Goal: Task Accomplishment & Management: Complete application form

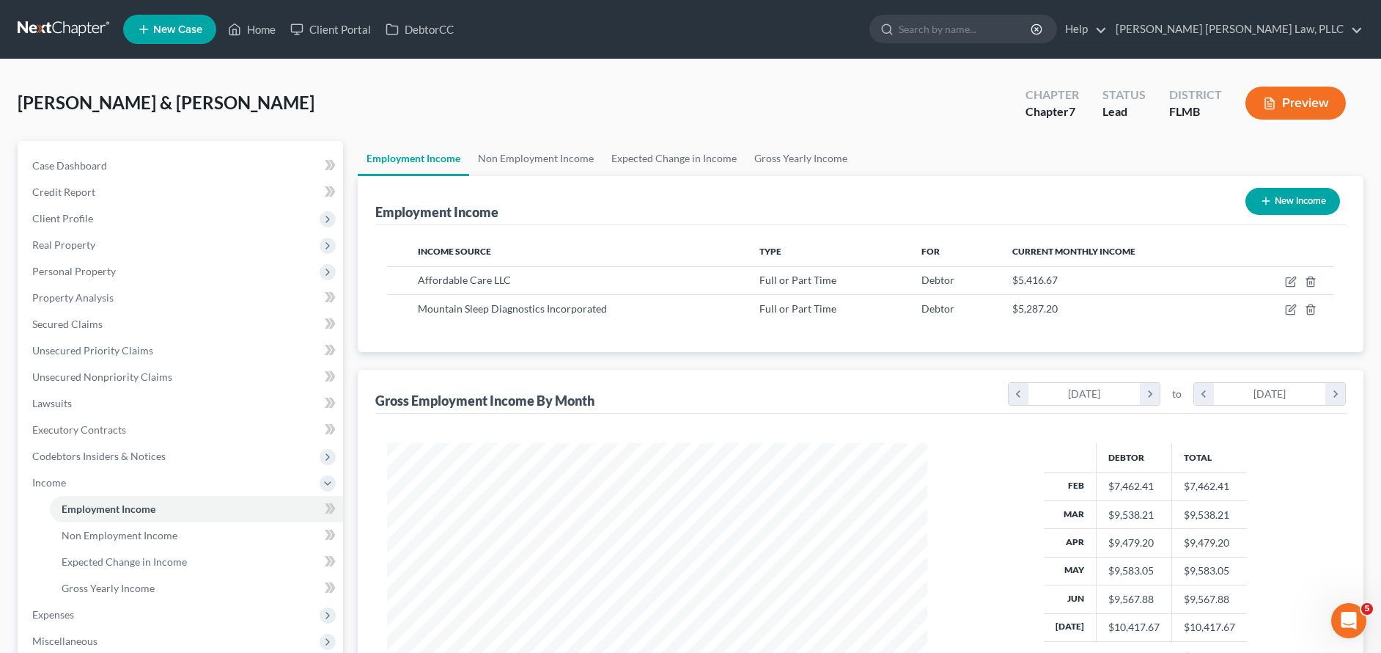
click at [90, 33] on link at bounding box center [65, 29] width 94 height 26
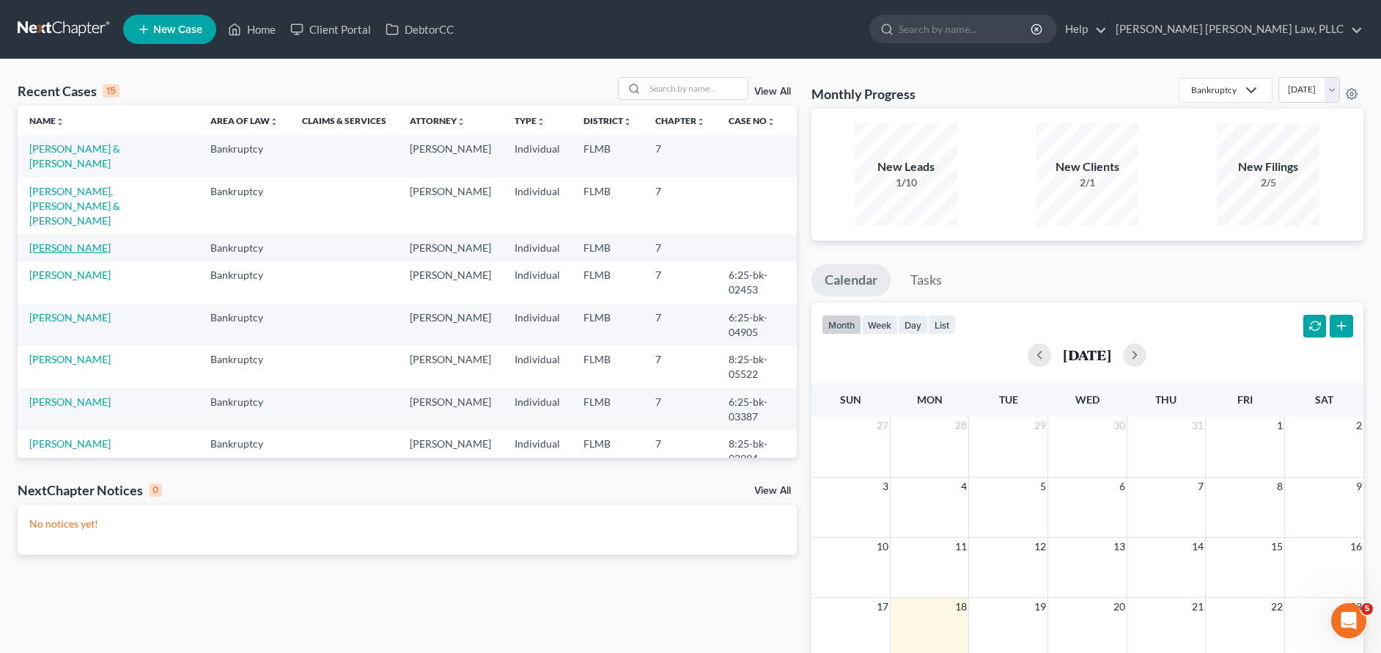
click at [48, 241] on link "[PERSON_NAME]" at bounding box center [69, 247] width 81 height 12
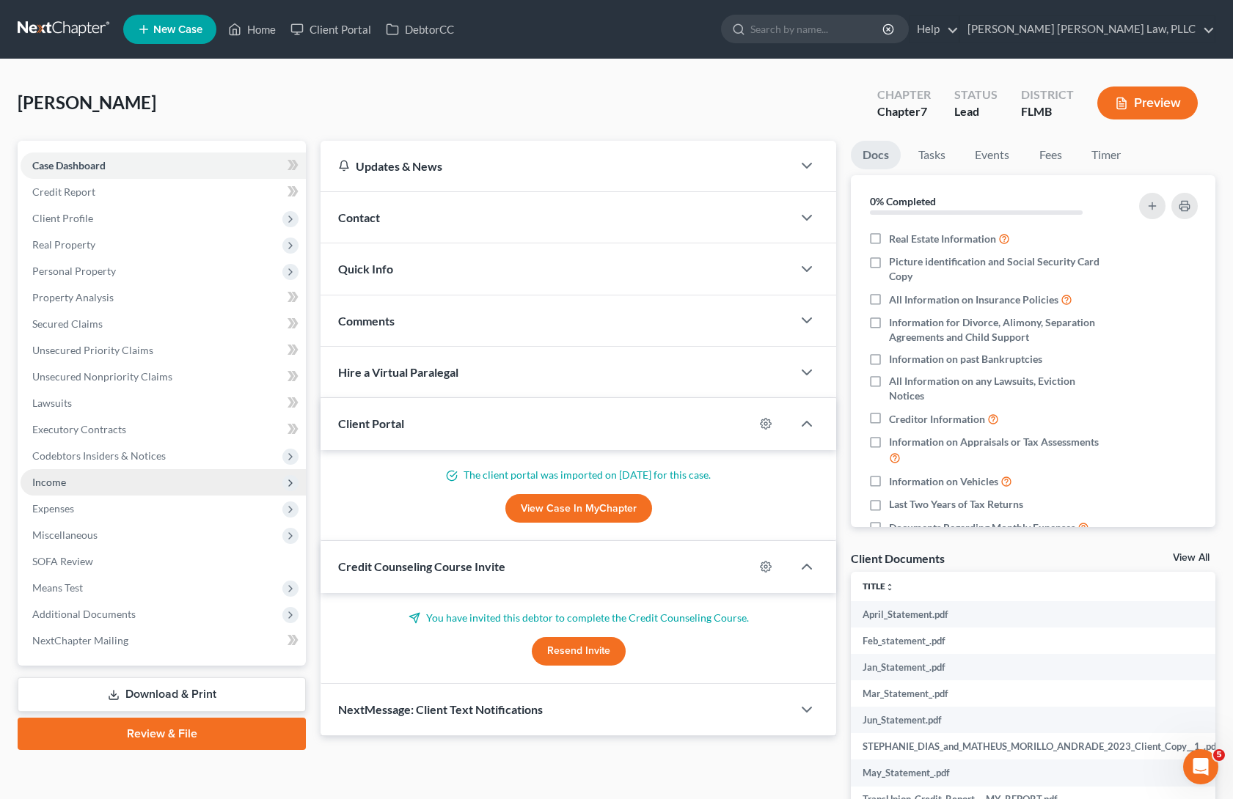
click at [73, 482] on span "Income" at bounding box center [163, 482] width 285 height 26
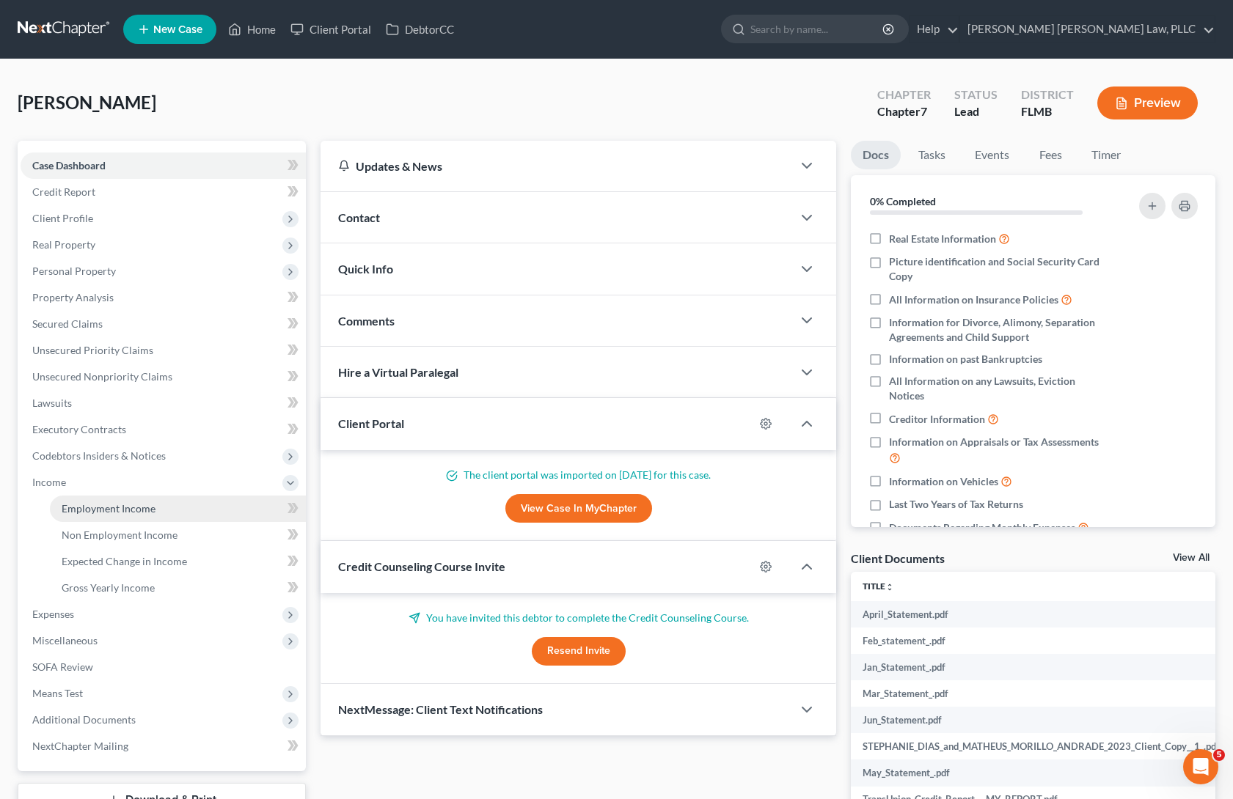
click at [147, 512] on span "Employment Income" at bounding box center [109, 508] width 94 height 12
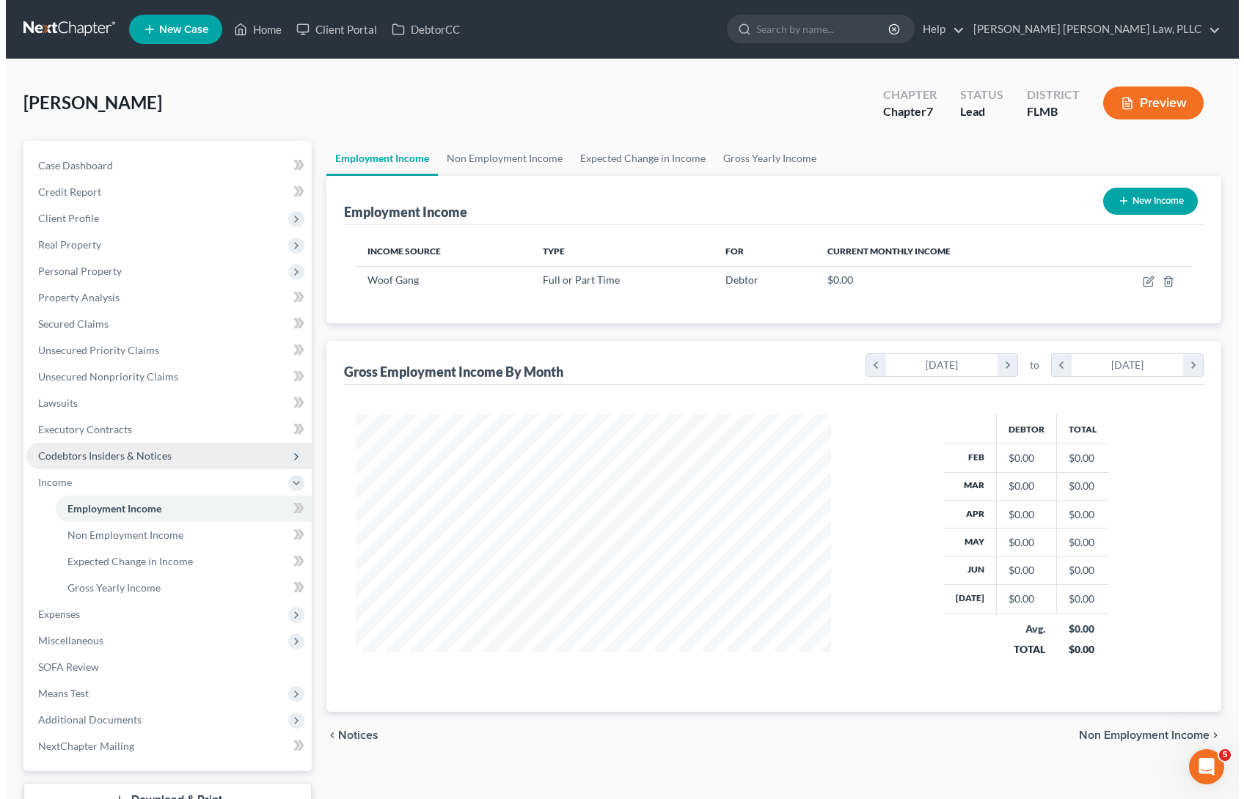
scroll to position [263, 504]
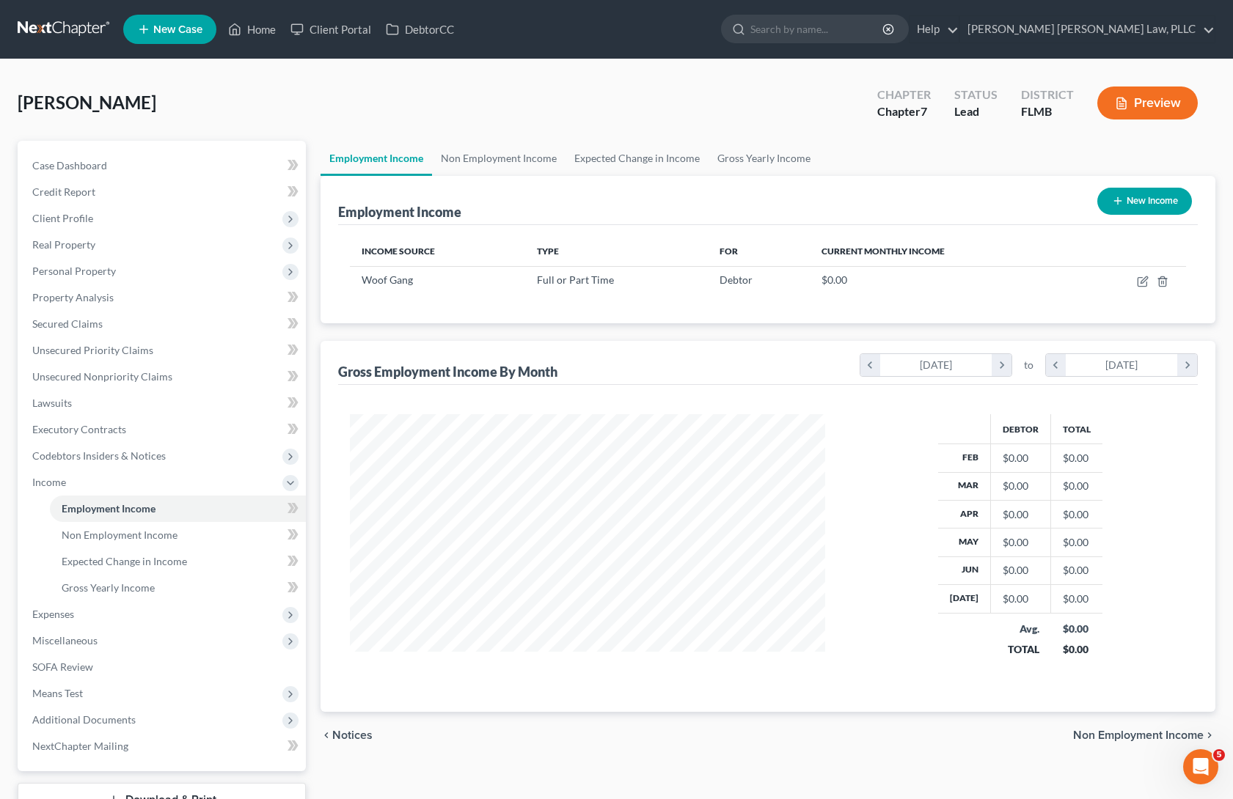
click at [1128, 203] on button "New Income" at bounding box center [1144, 201] width 95 height 27
select select "0"
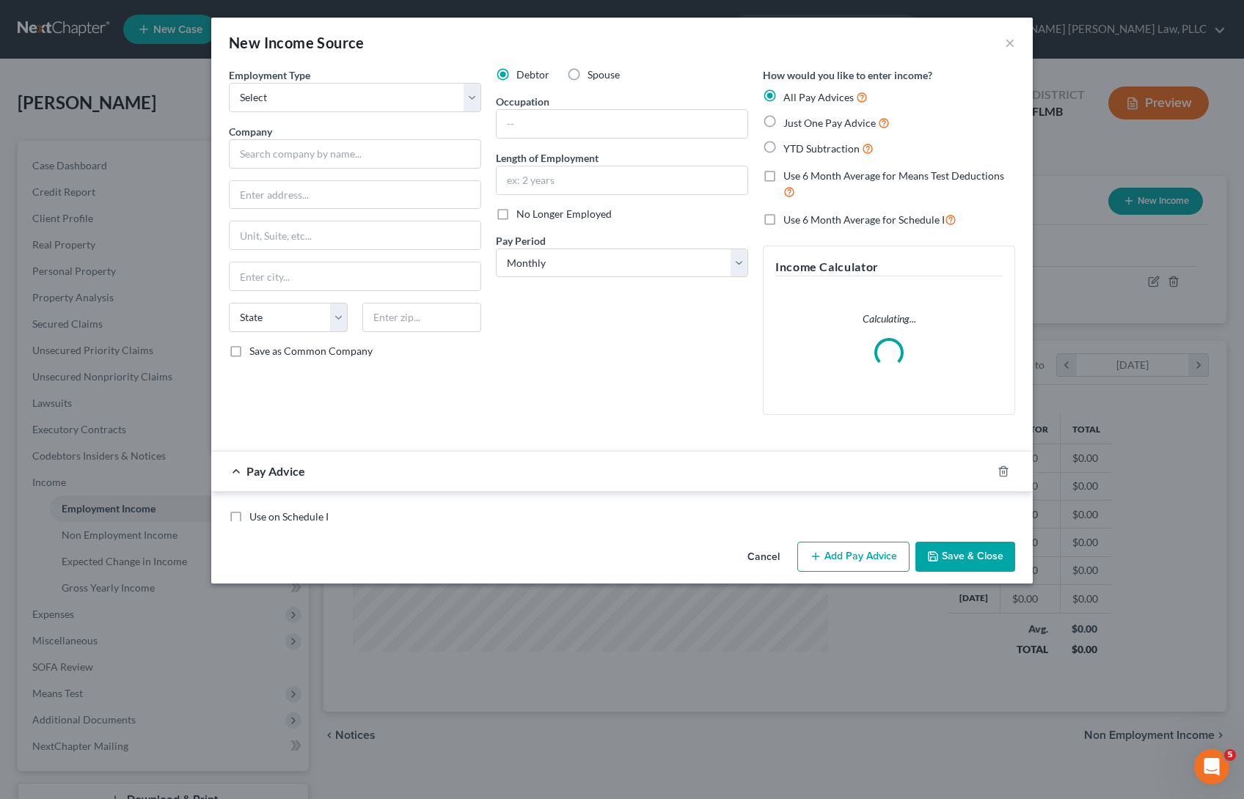
scroll to position [263, 510]
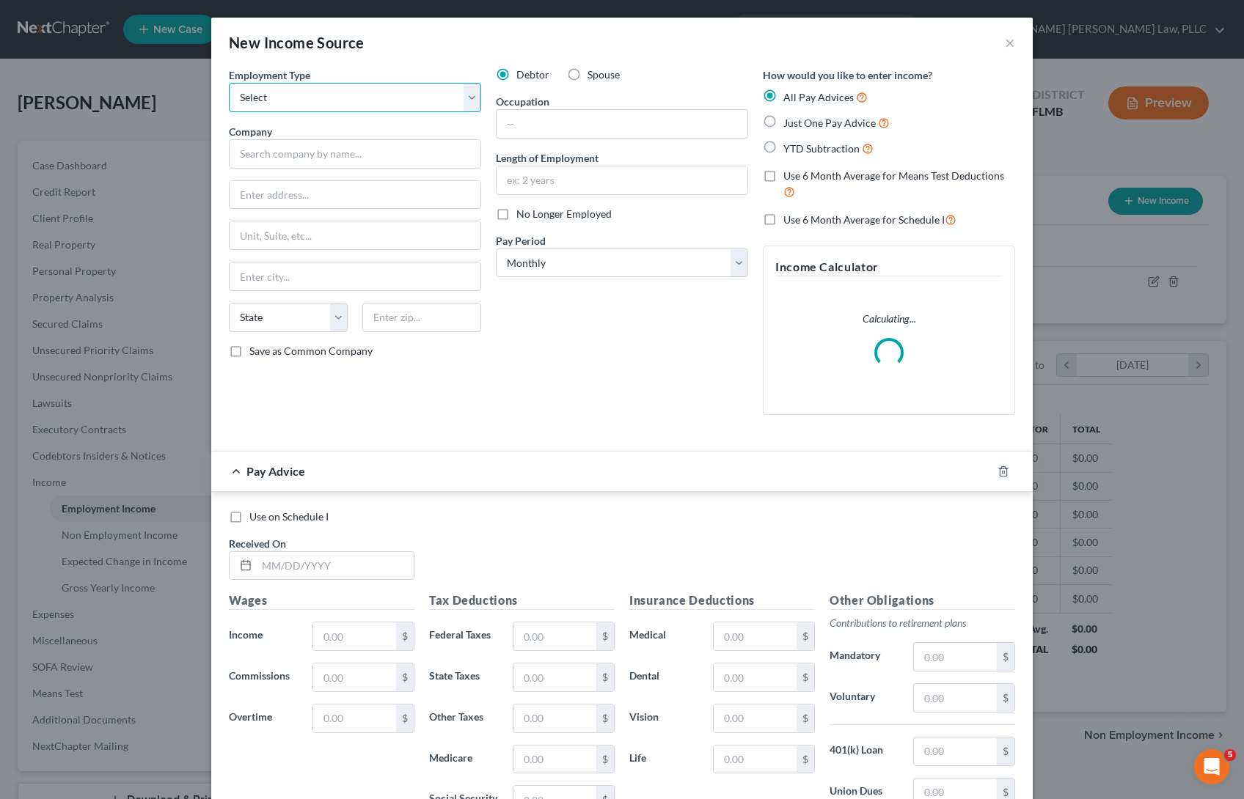
select select "0"
click at [330, 147] on input "text" at bounding box center [355, 153] width 252 height 29
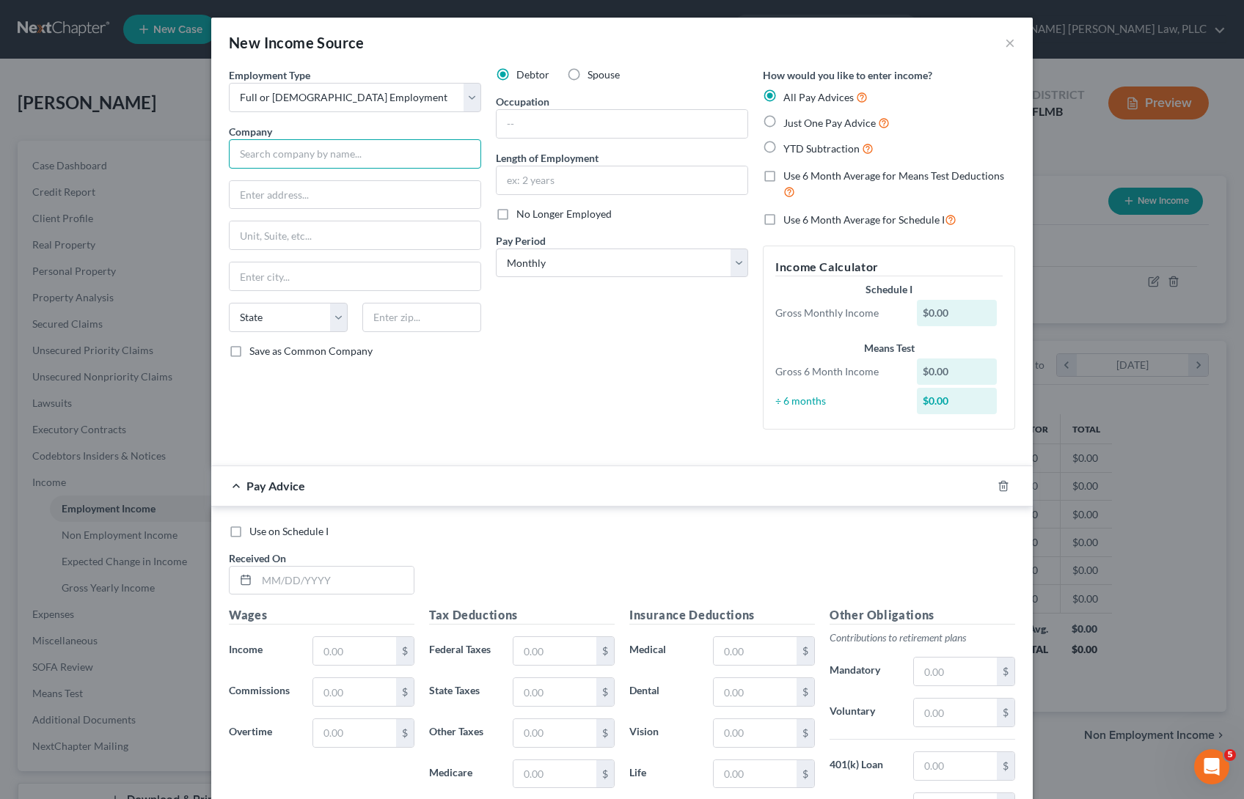
paste input "SPAZIO SIGN & DESIGN LLC"
type input "SPAZIO SIGN & DESIGN LLC"
paste input "3203 LAWTON ROAD"
type input "3203 LAWTON ROAD"
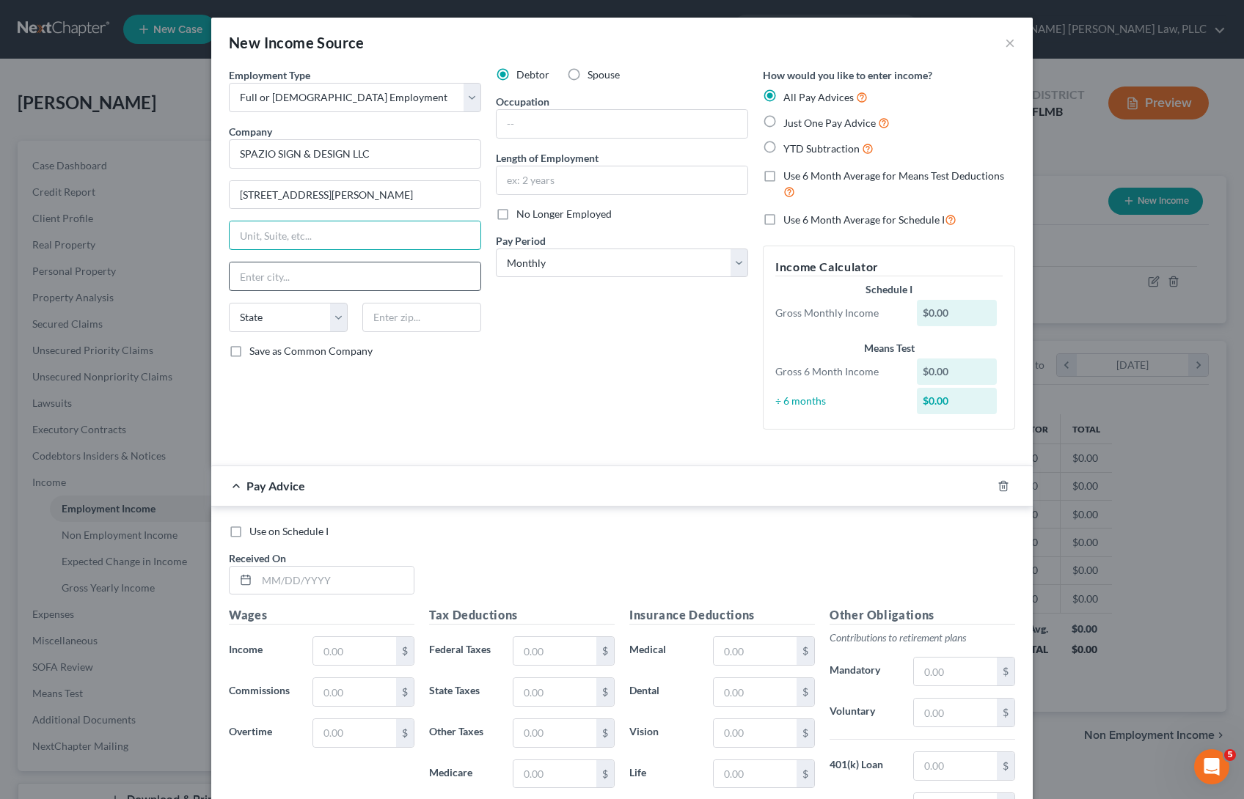
paste input "SUITE 110"
type input "SUITE 110"
select select "9"
click at [391, 312] on input "text" at bounding box center [421, 317] width 119 height 29
paste input "32803"
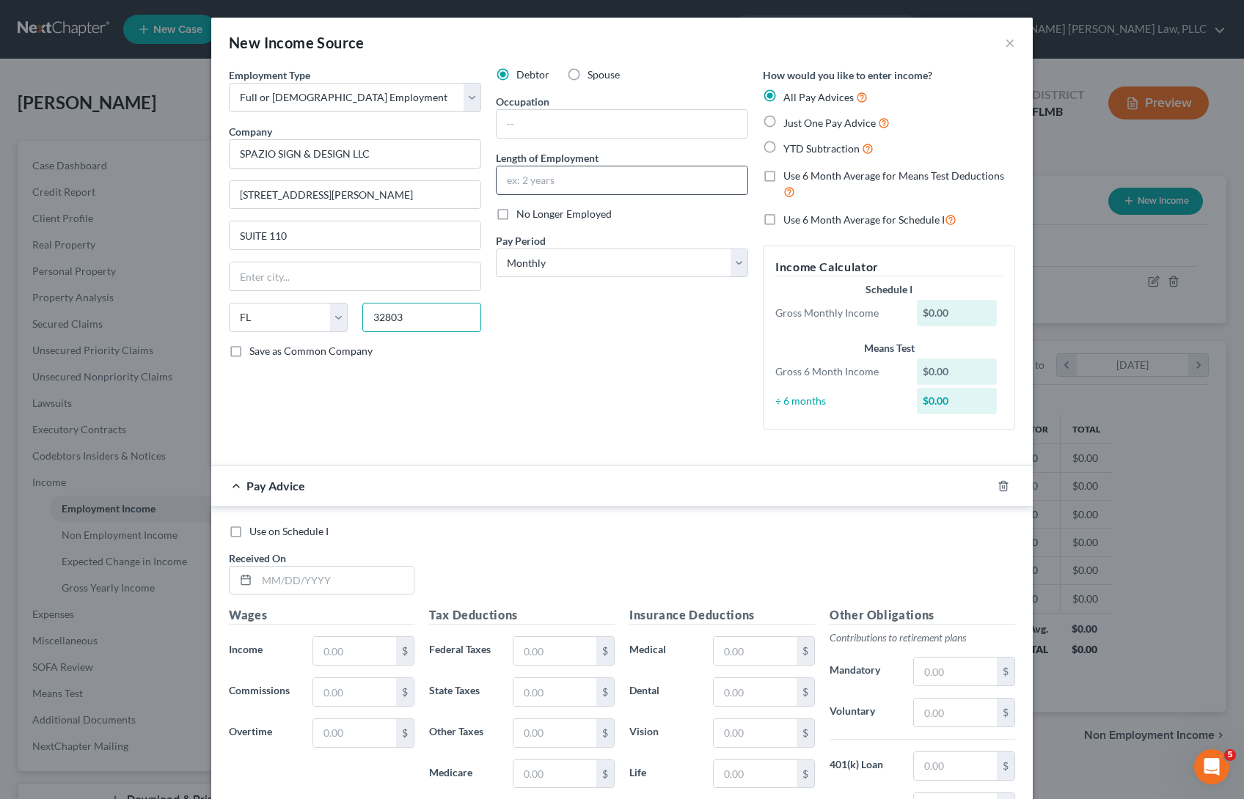
type input "32803"
type input "Orlando"
click at [577, 167] on input "text" at bounding box center [621, 180] width 251 height 28
click at [569, 135] on input "text" at bounding box center [621, 124] width 251 height 28
click at [597, 414] on div "Debtor Spouse Occupation Length of Employment No Longer Employed Pay Period * S…" at bounding box center [621, 254] width 267 height 374
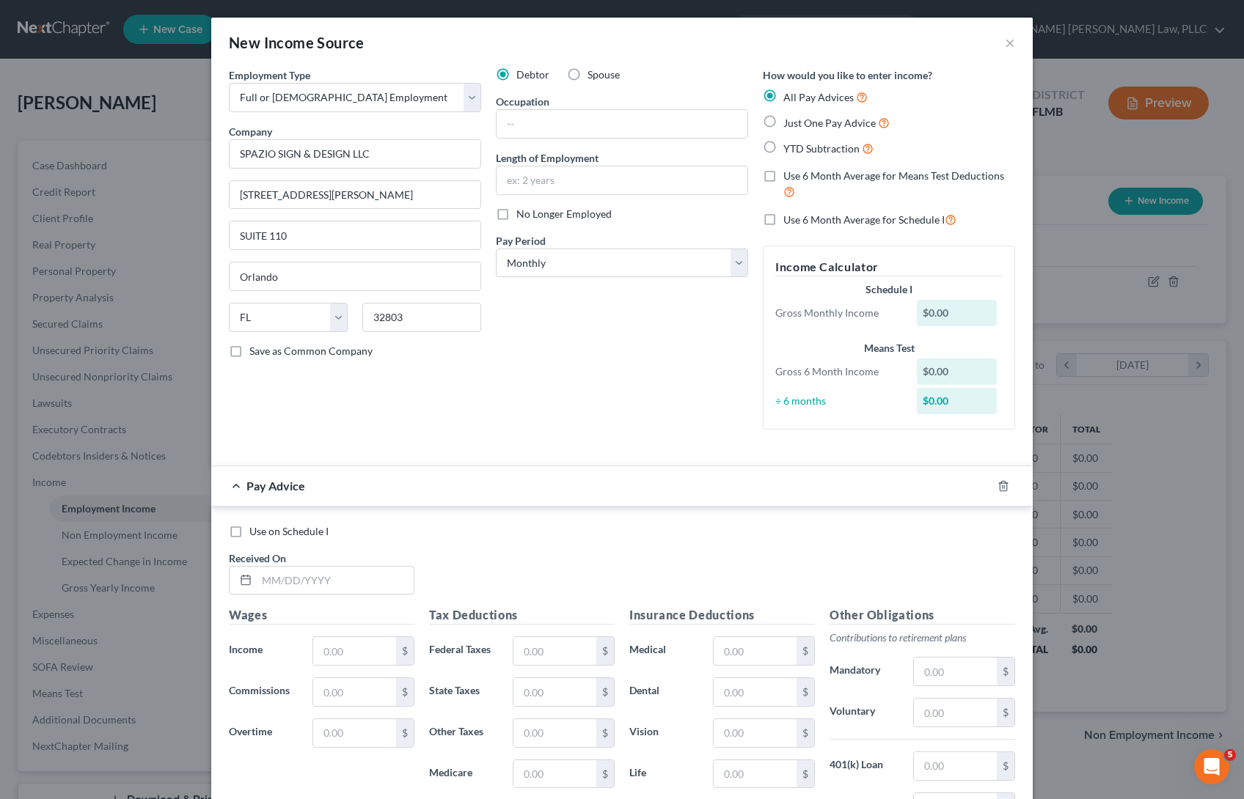
click at [562, 393] on div "Debtor Spouse Occupation Length of Employment No Longer Employed Pay Period * S…" at bounding box center [621, 254] width 267 height 374
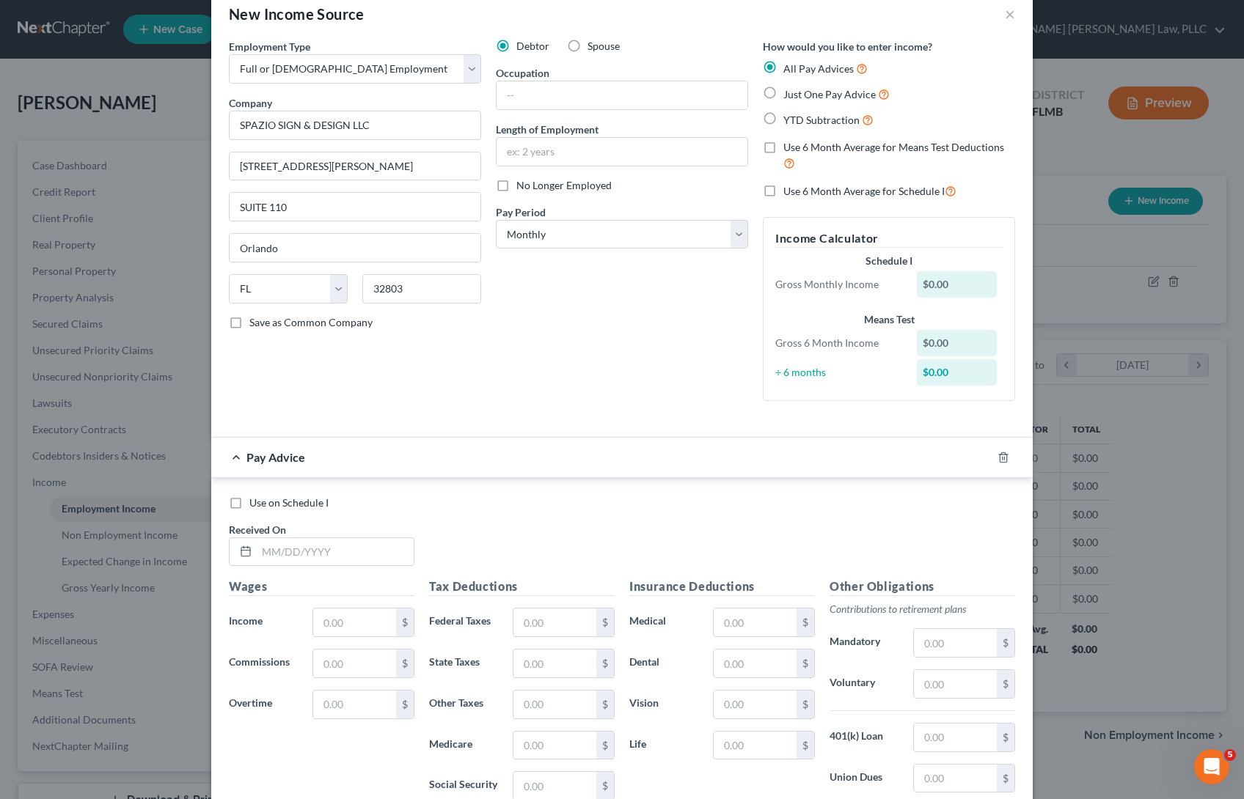
scroll to position [225, 0]
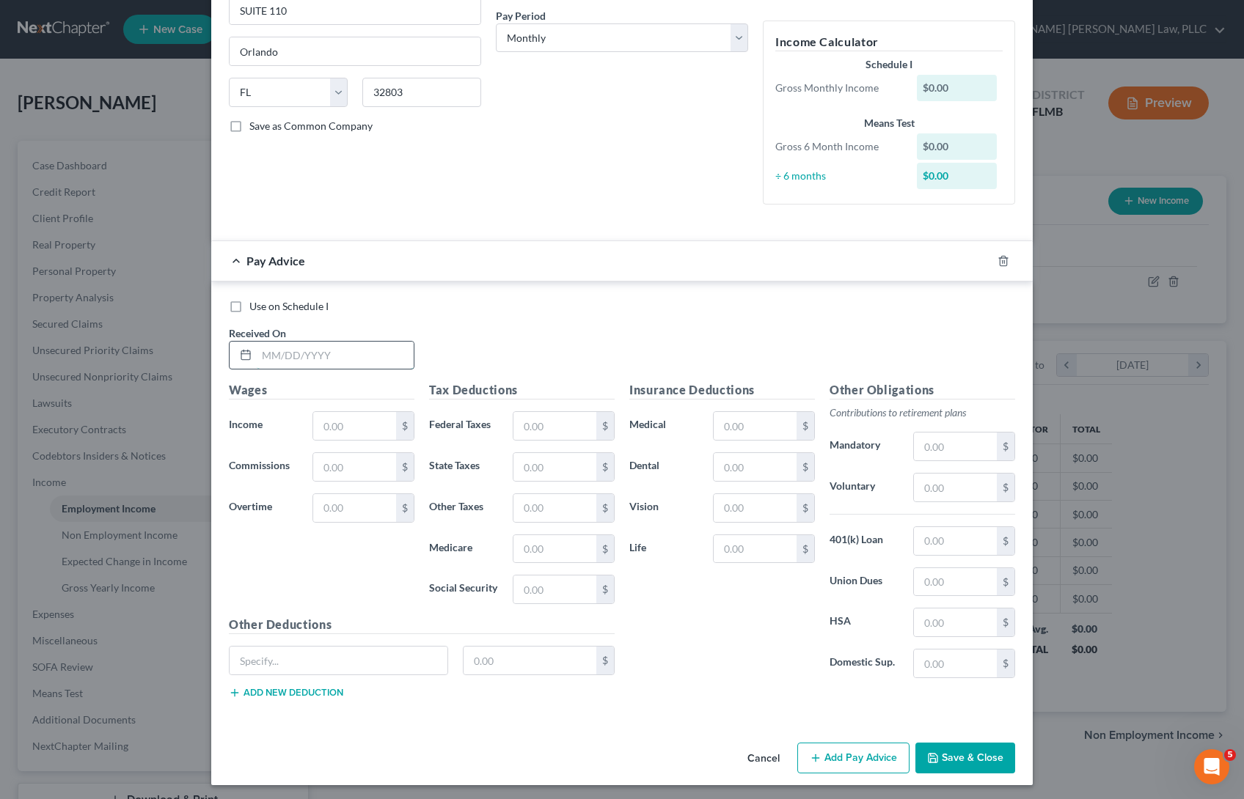
click at [290, 351] on input "text" at bounding box center [335, 356] width 157 height 28
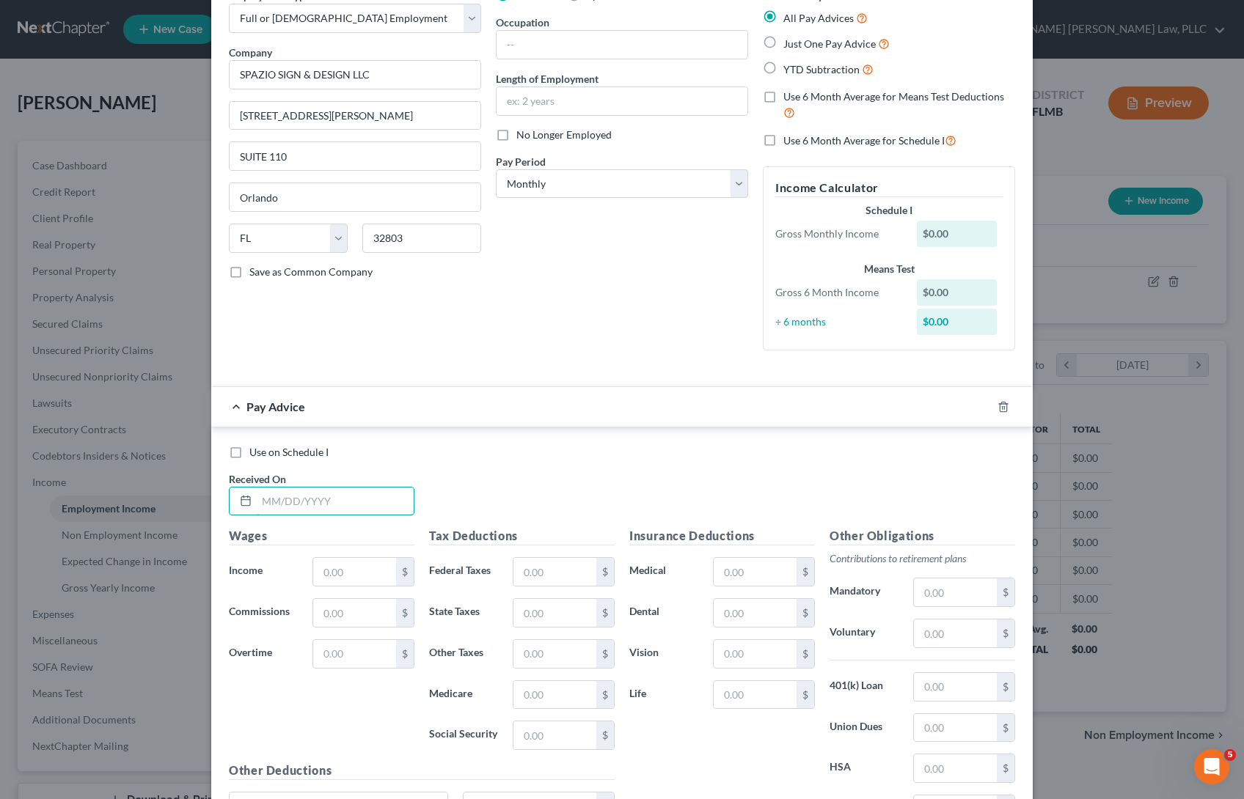
scroll to position [0, 0]
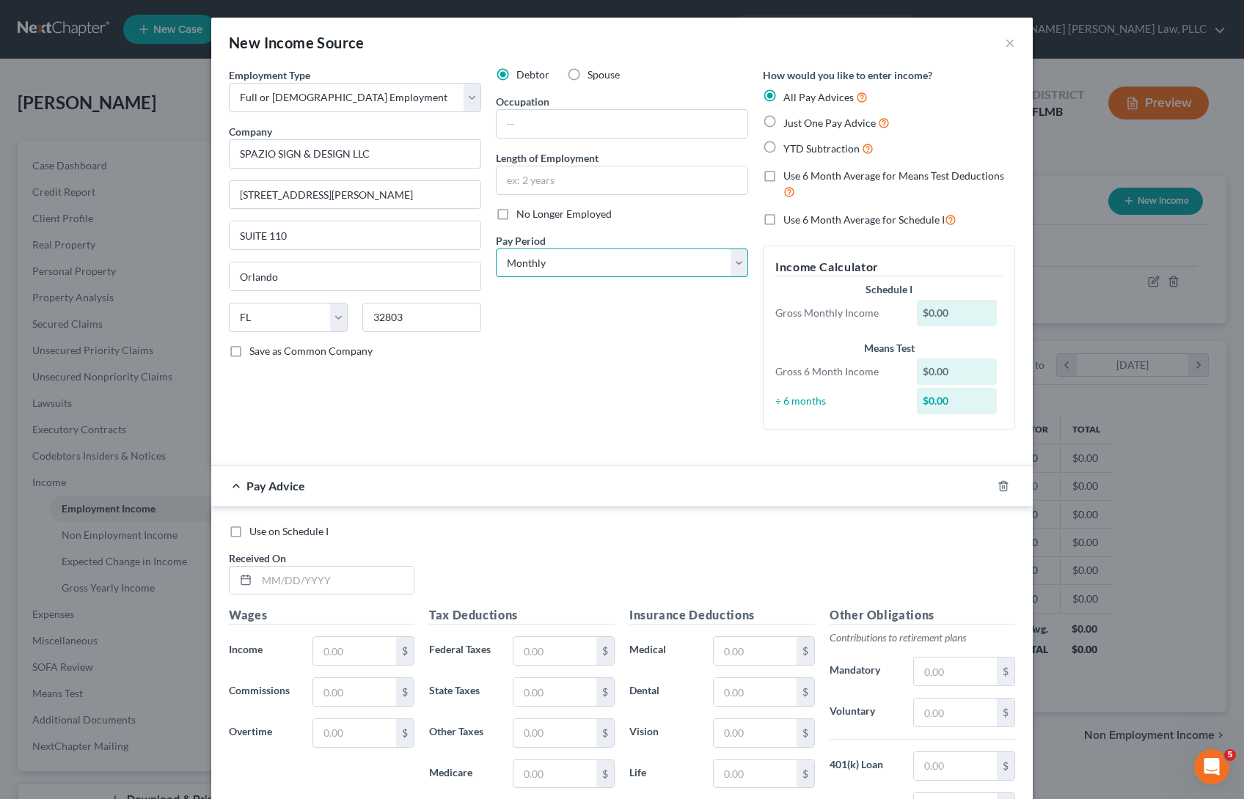
select select "1"
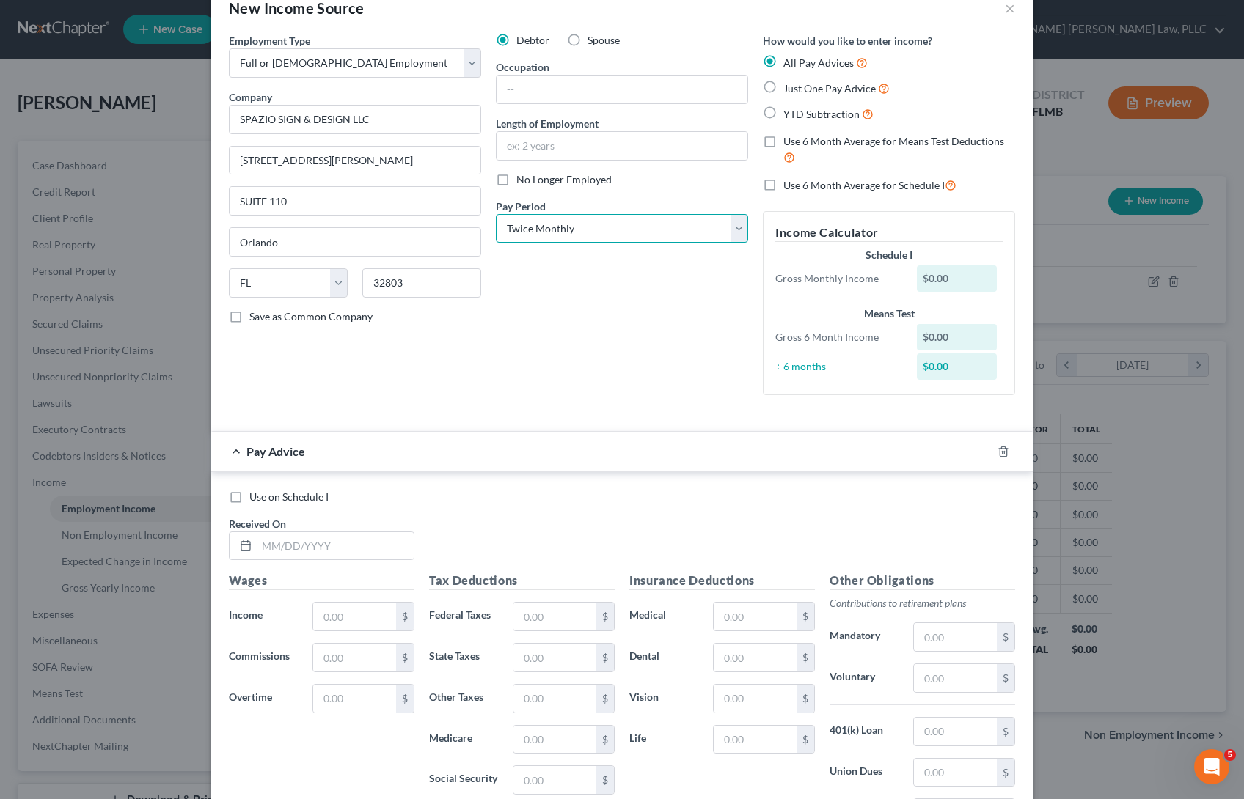
scroll to position [225, 0]
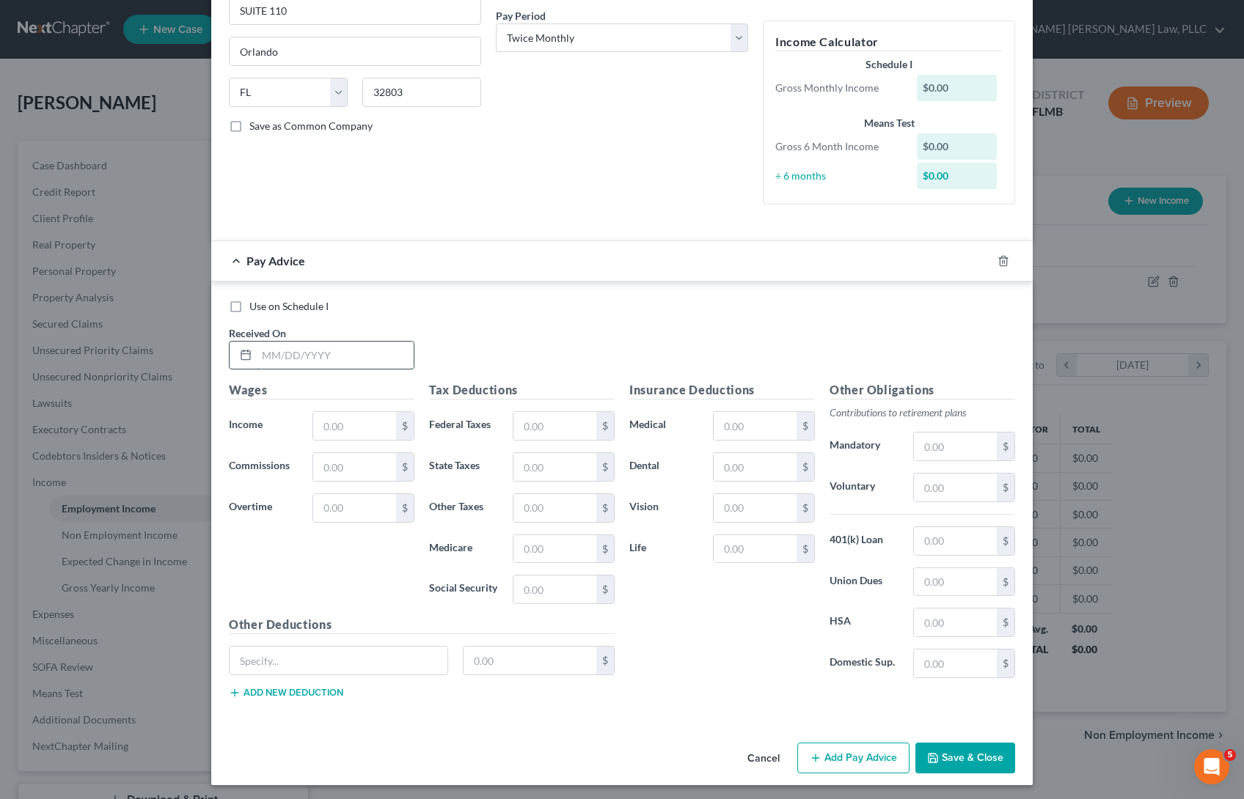
click at [331, 345] on input "text" at bounding box center [335, 356] width 157 height 28
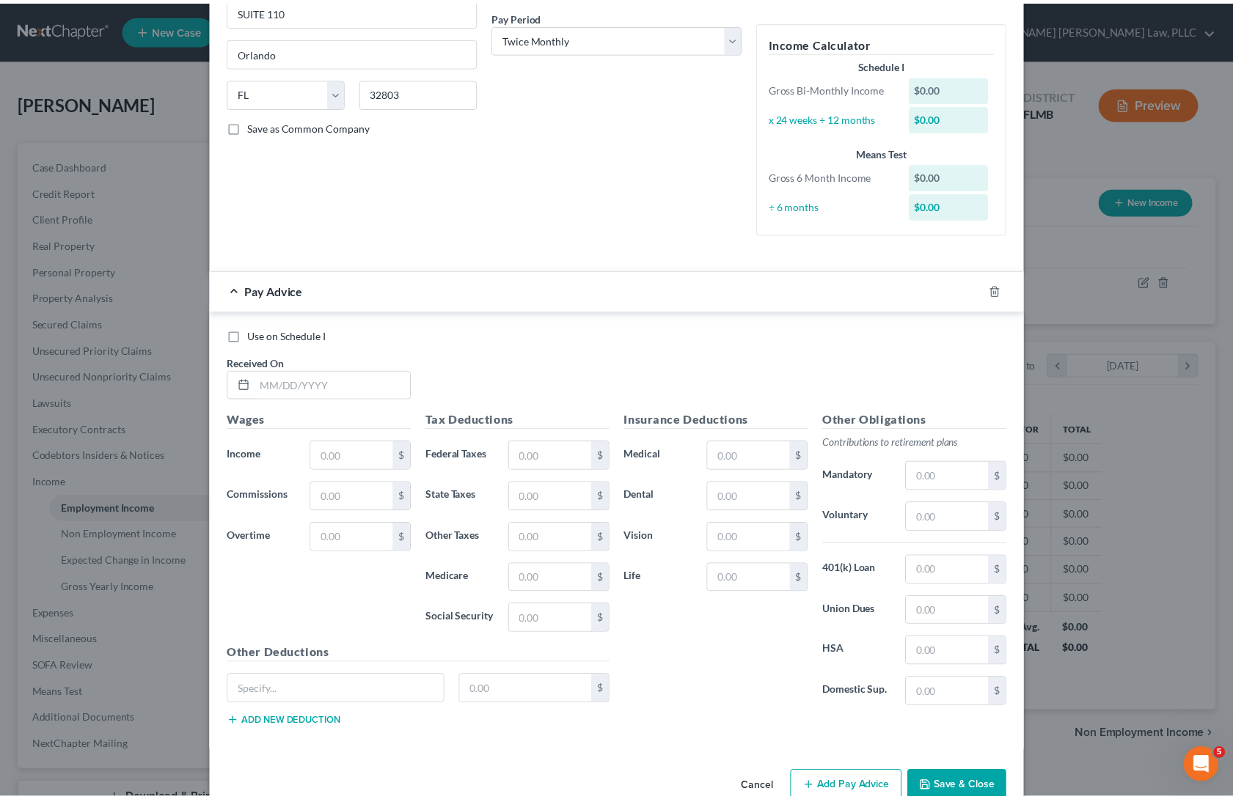
scroll to position [0, 0]
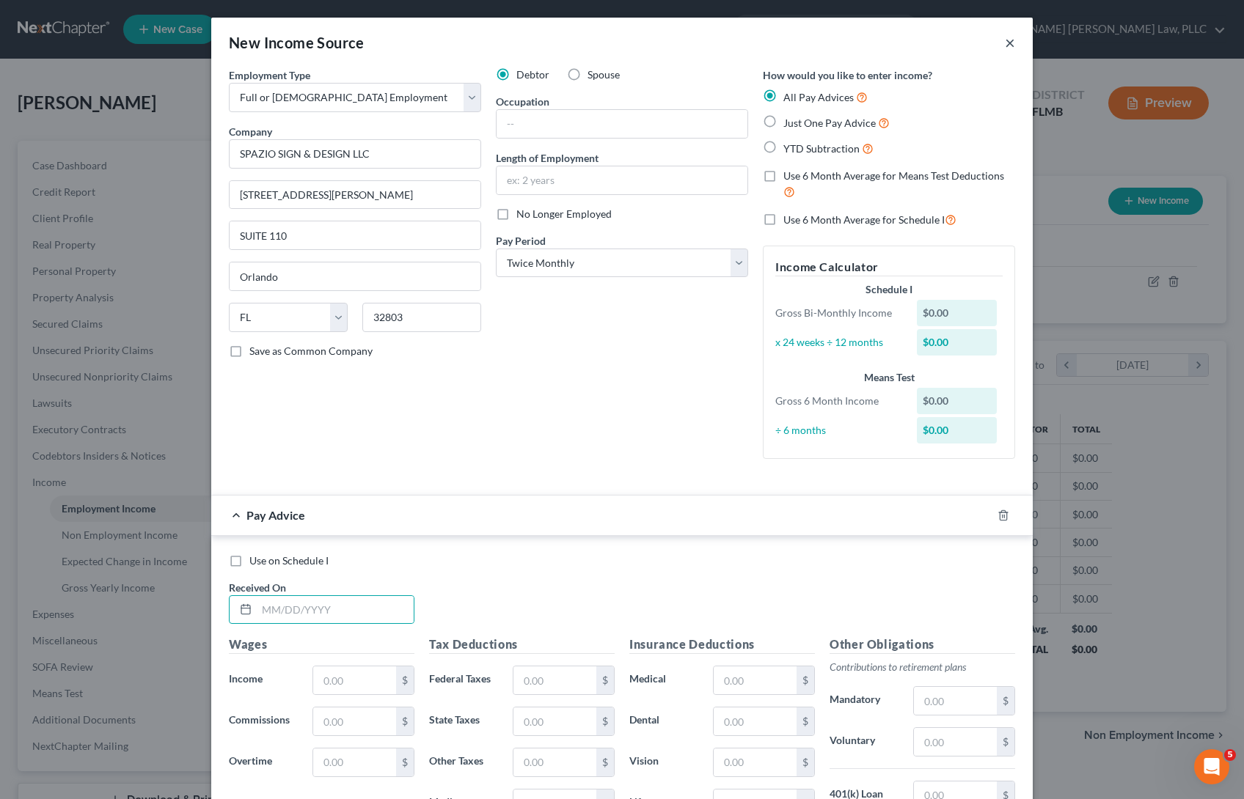
click at [1005, 43] on button "×" at bounding box center [1010, 43] width 10 height 18
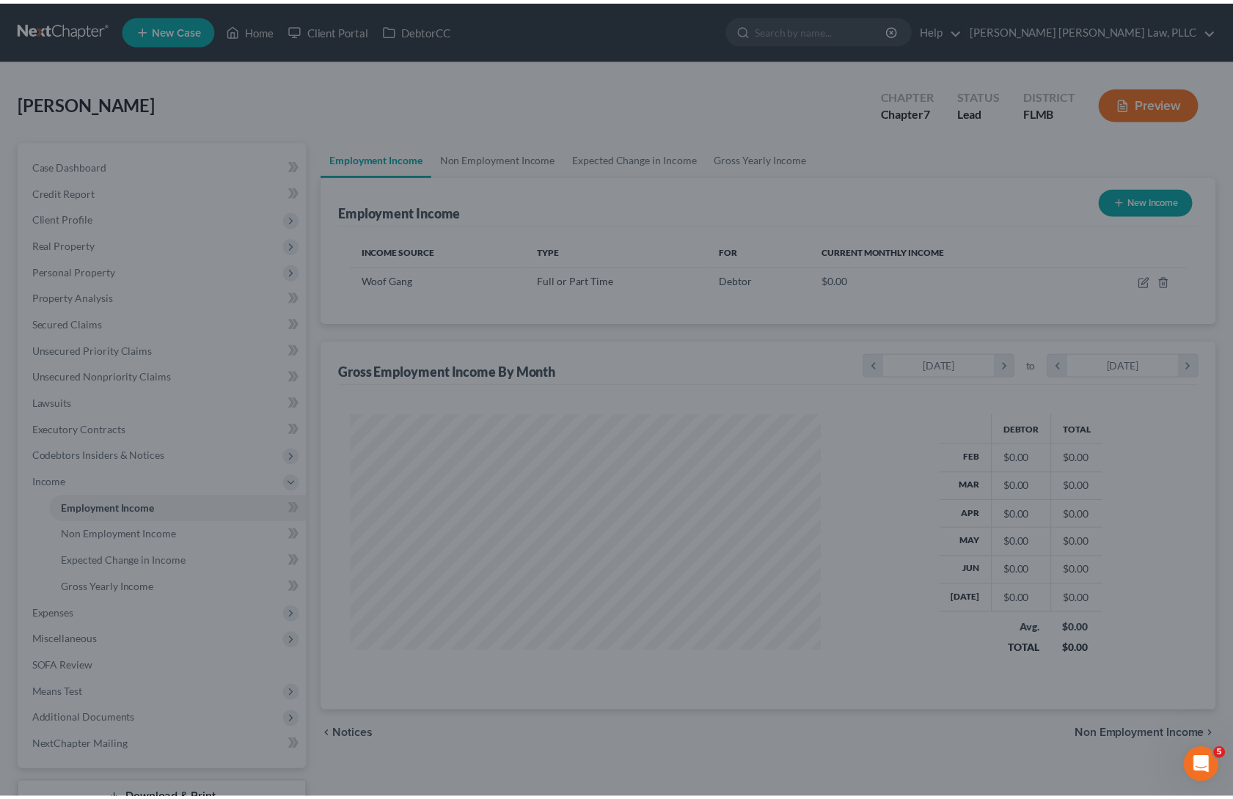
scroll to position [733016, 732774]
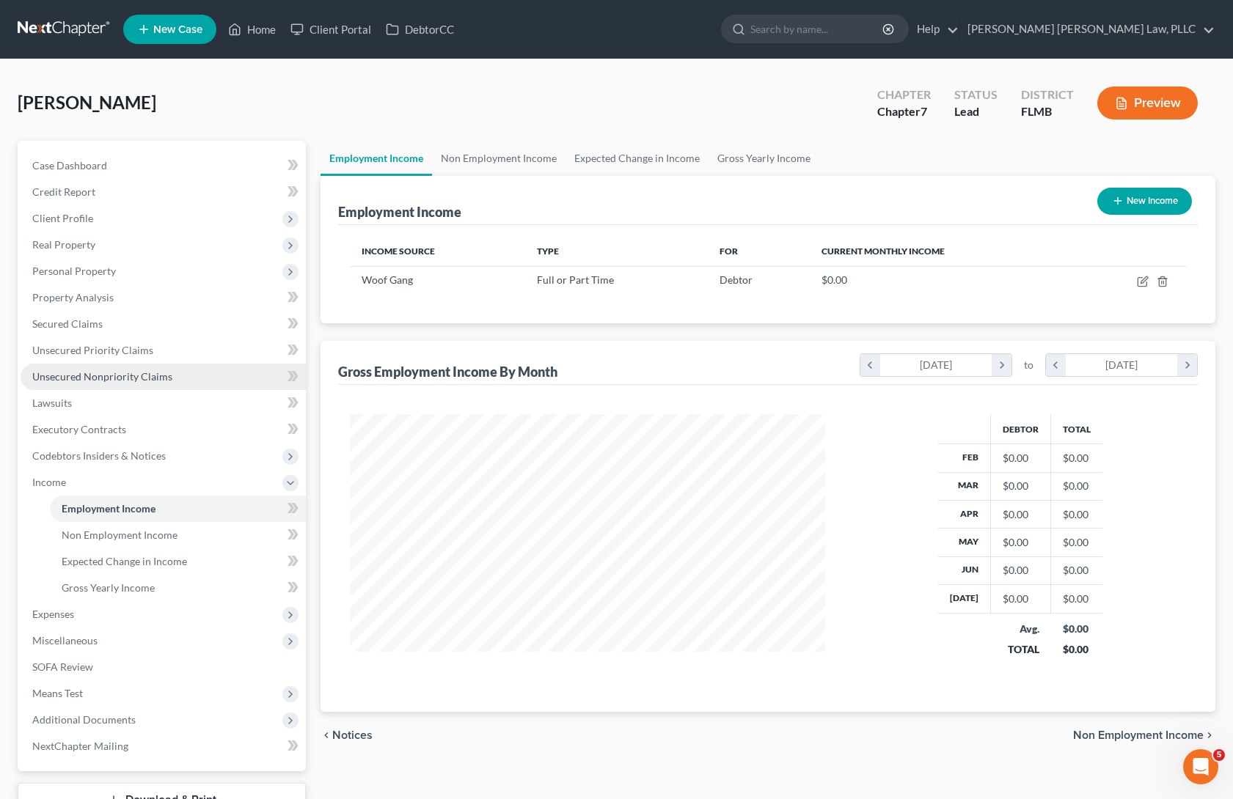
click at [68, 380] on span "Unsecured Nonpriority Claims" at bounding box center [102, 376] width 140 height 12
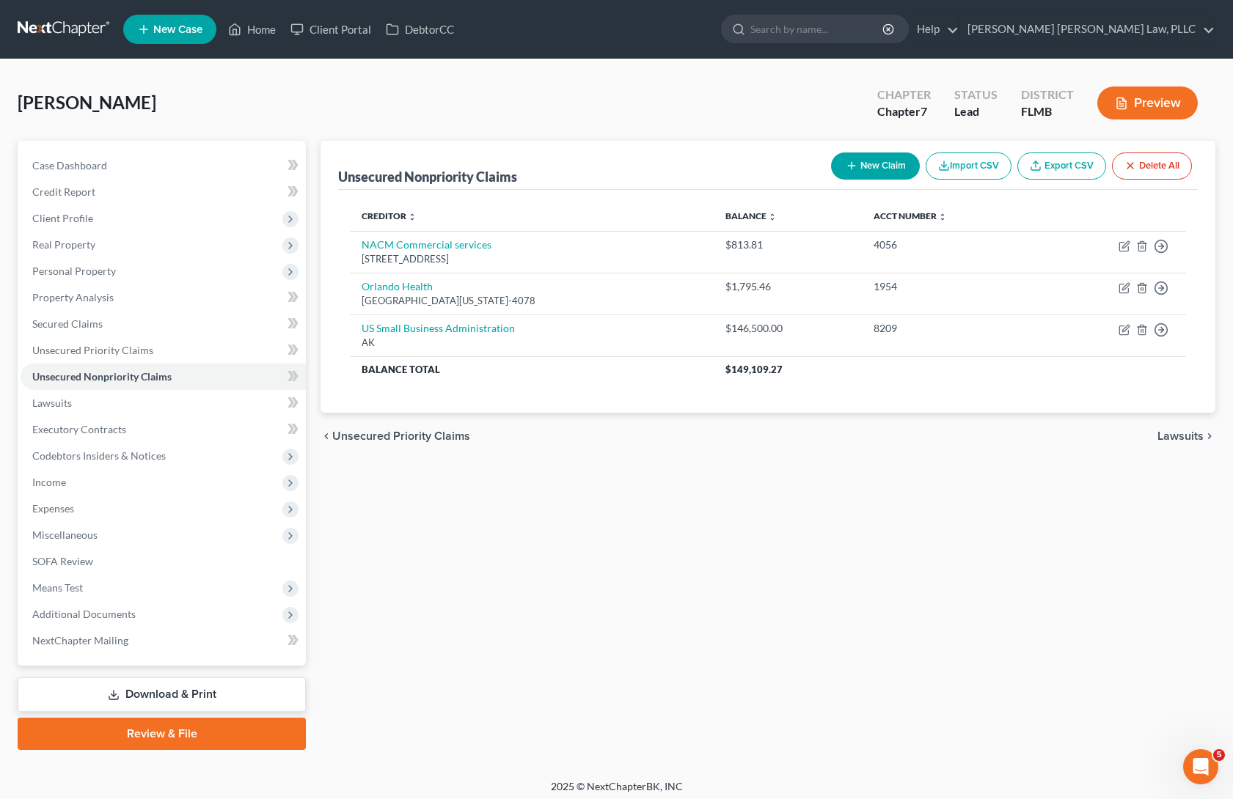
click at [62, 24] on link at bounding box center [65, 29] width 94 height 26
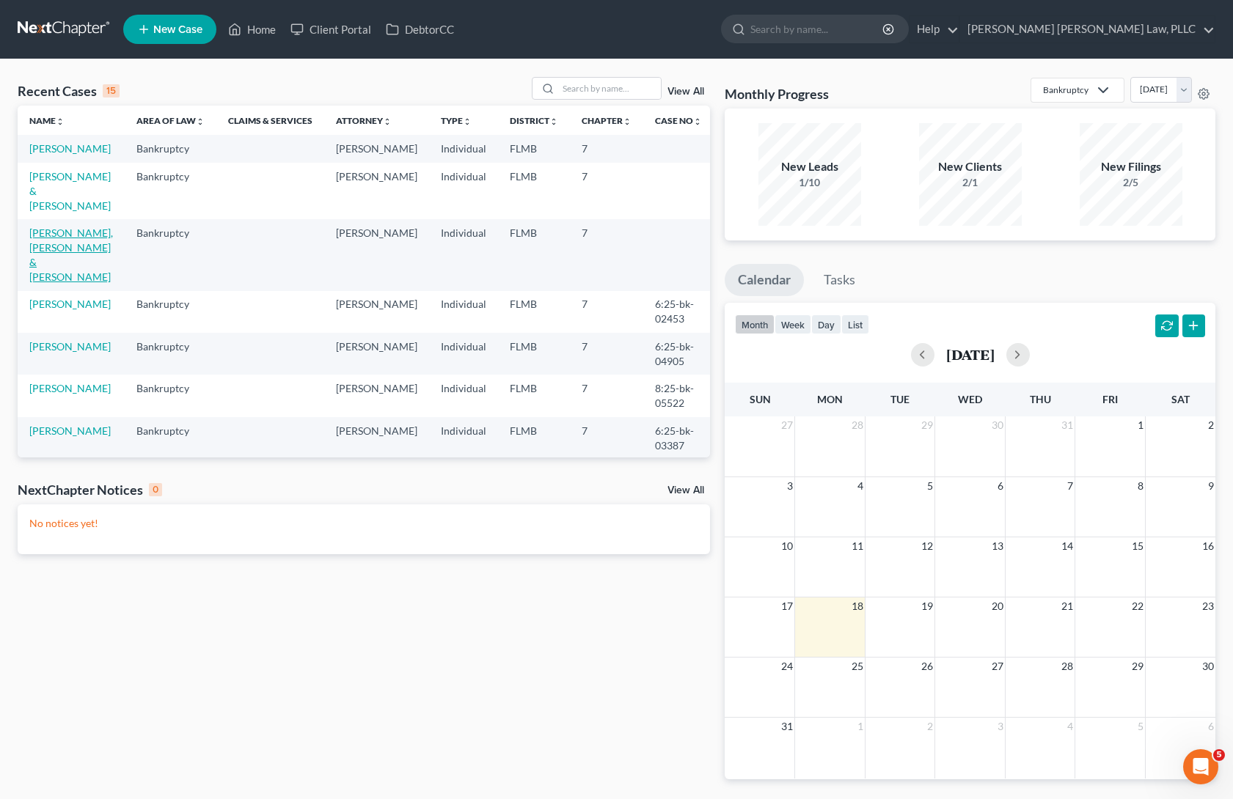
click at [92, 248] on link "[PERSON_NAME], [PERSON_NAME] & [PERSON_NAME]" at bounding box center [71, 255] width 84 height 56
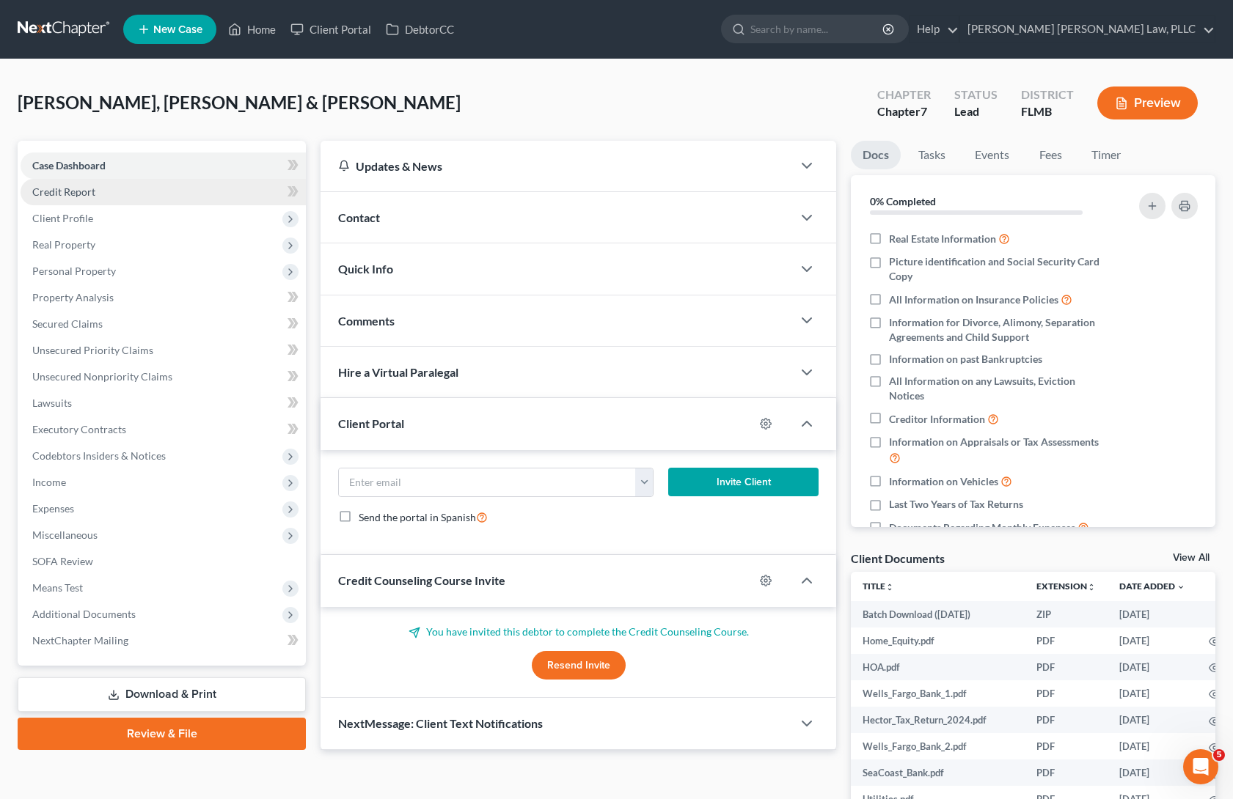
click at [167, 197] on link "Credit Report" at bounding box center [163, 192] width 285 height 26
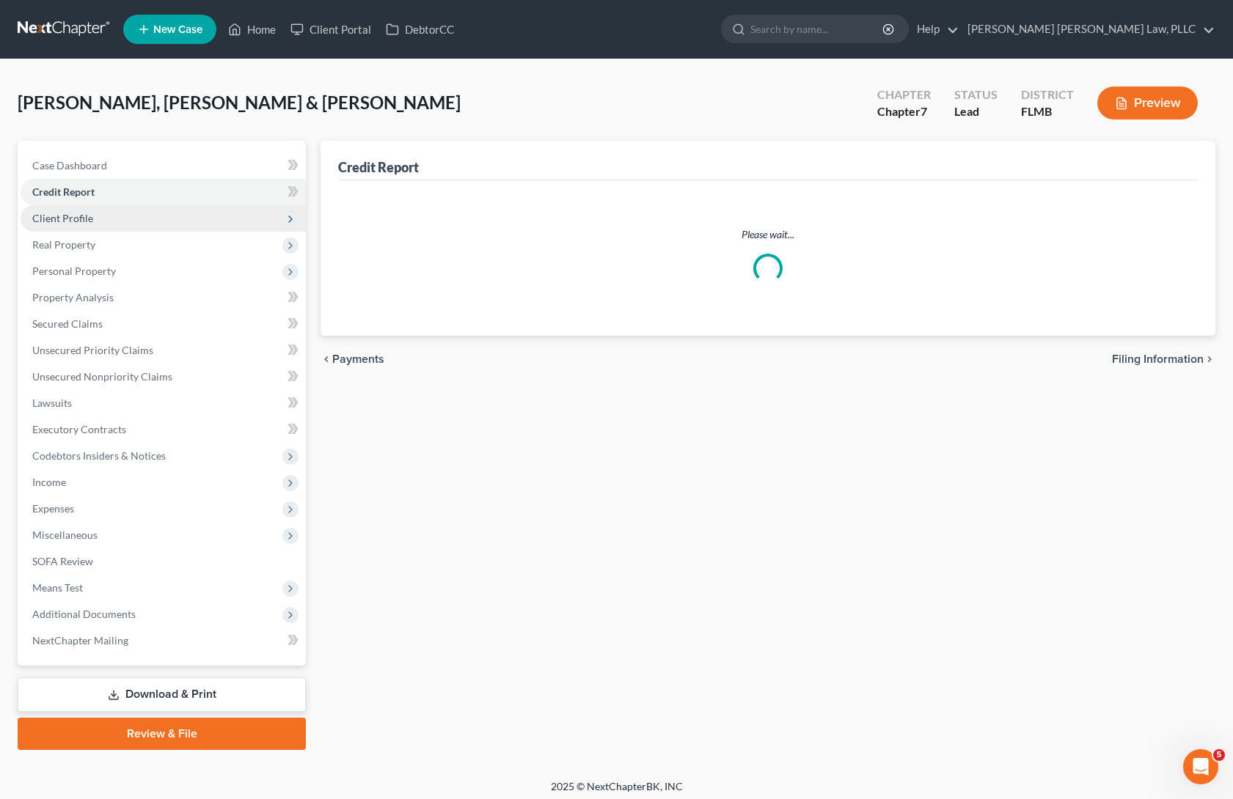
click at [165, 216] on span "Client Profile" at bounding box center [163, 218] width 285 height 26
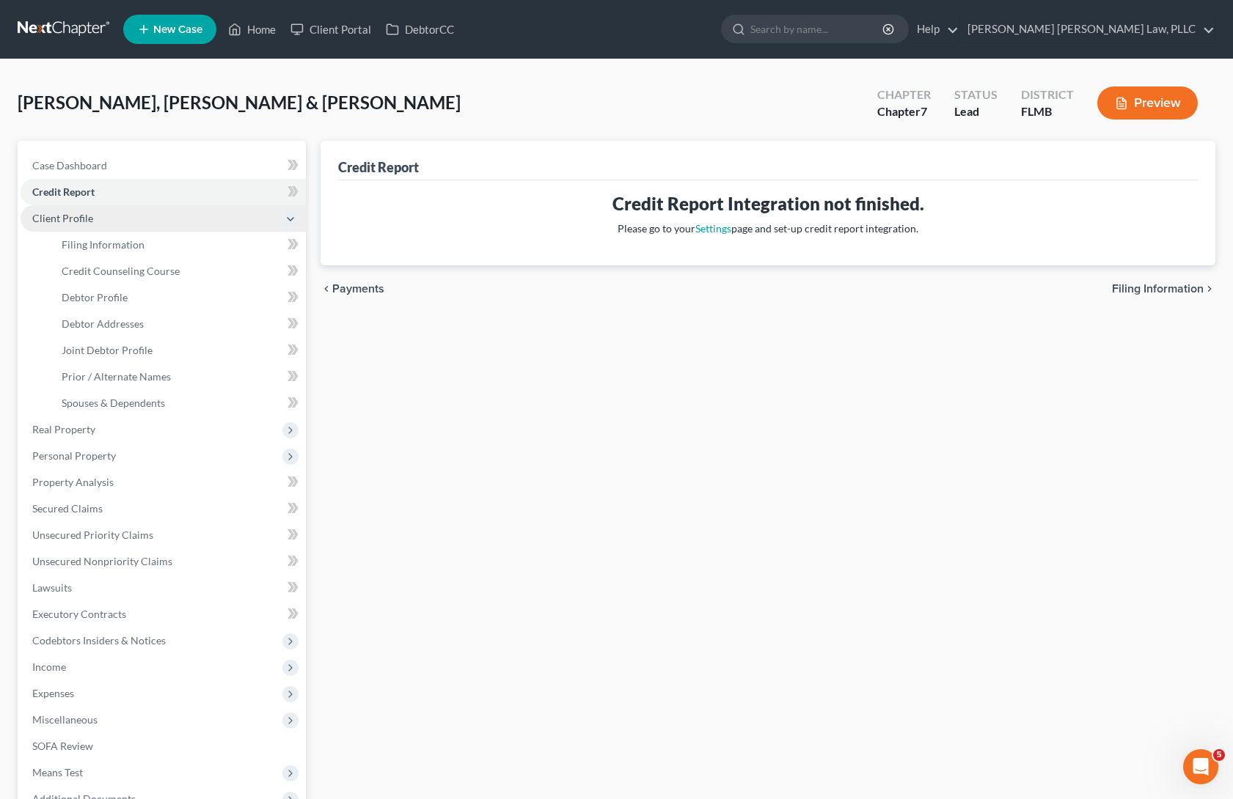
click at [136, 223] on span "Client Profile" at bounding box center [163, 218] width 285 height 26
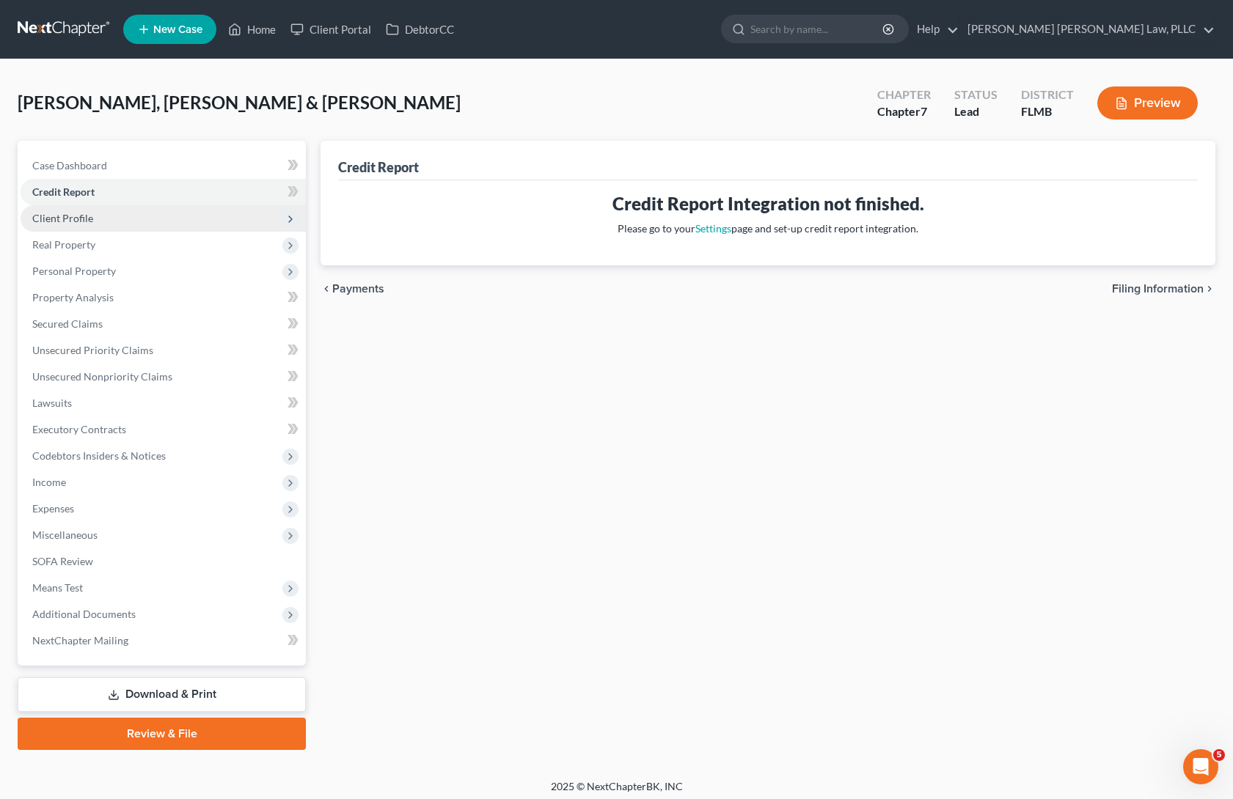
click at [136, 223] on span "Client Profile" at bounding box center [163, 218] width 285 height 26
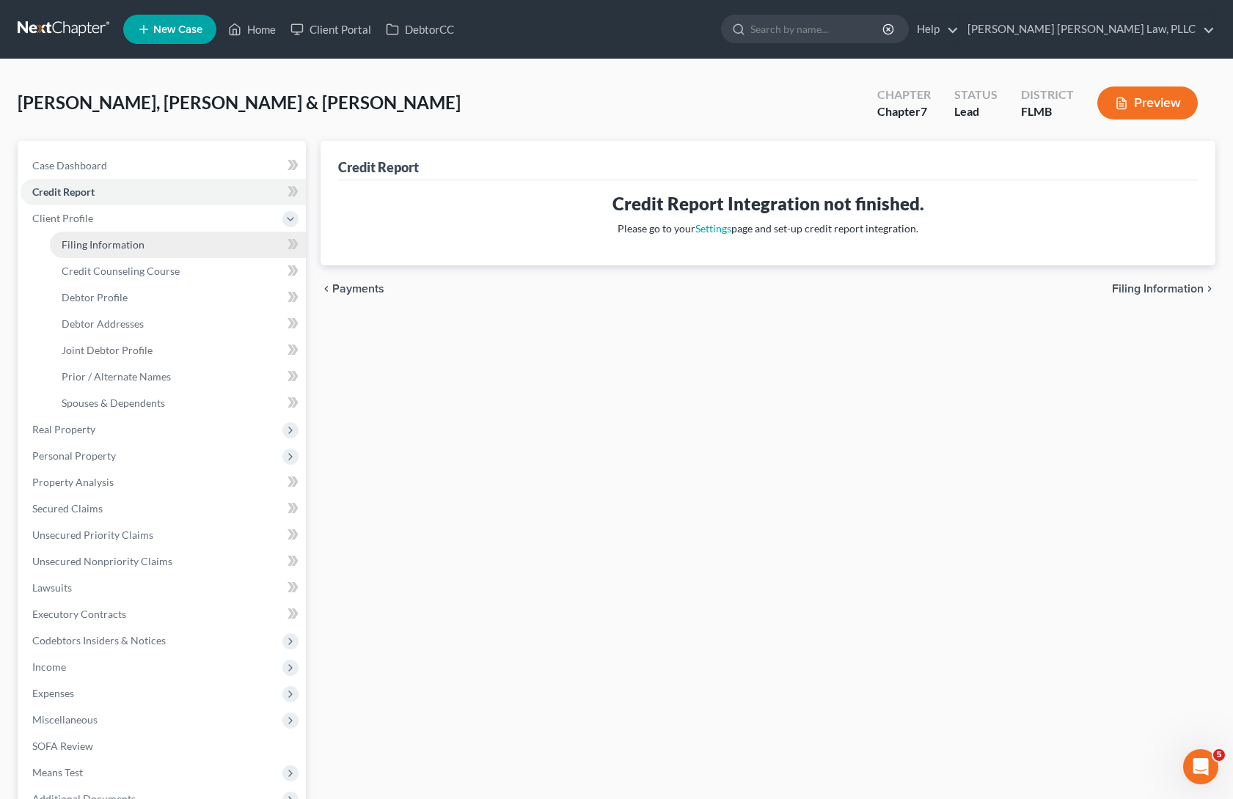
click at [128, 249] on span "Filing Information" at bounding box center [103, 244] width 83 height 12
select select "1"
select select "0"
select select "9"
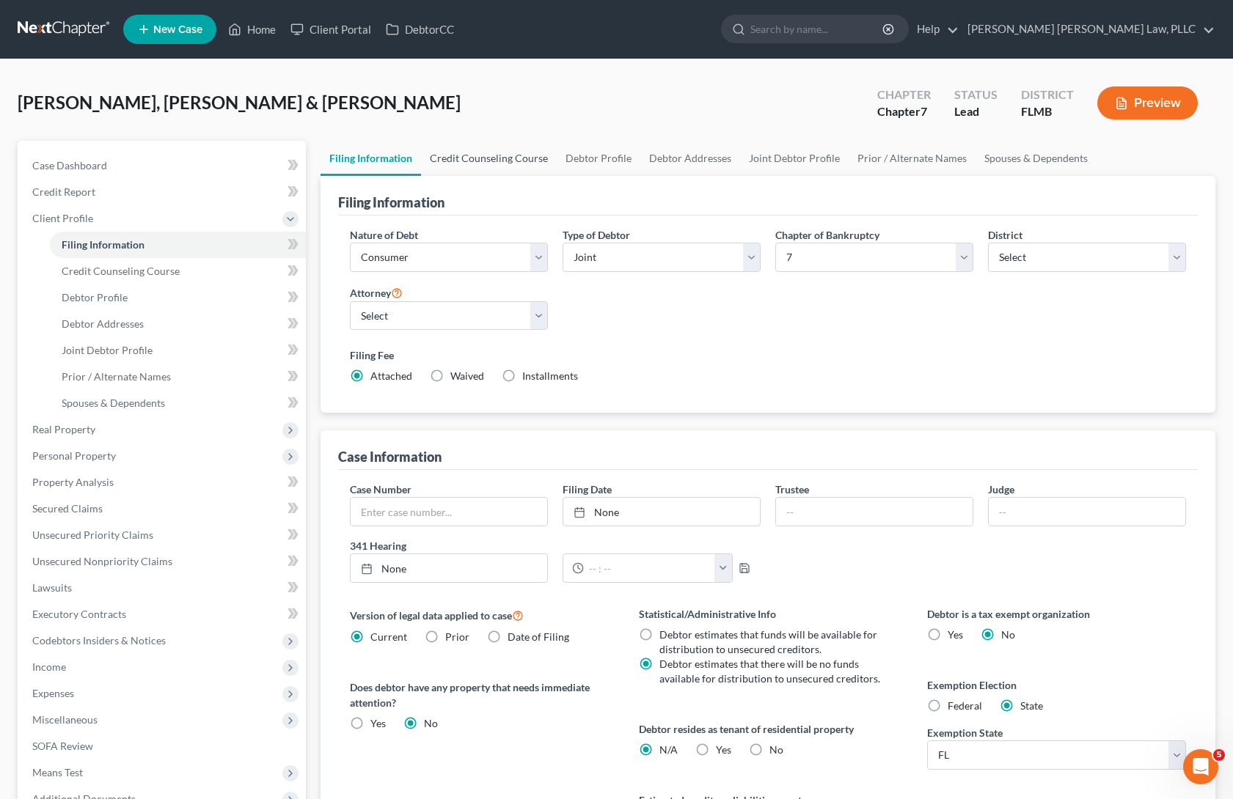
click at [502, 152] on link "Credit Counseling Course" at bounding box center [489, 158] width 136 height 35
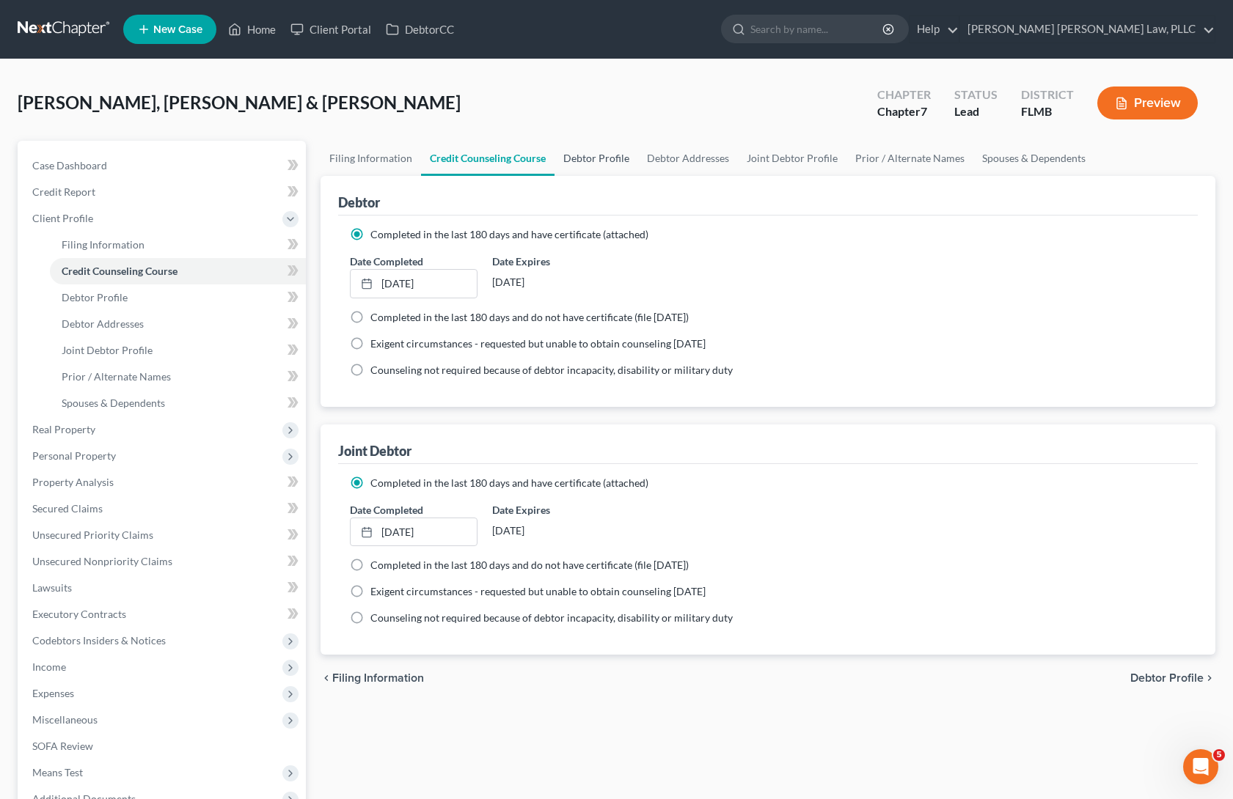
click at [620, 153] on link "Debtor Profile" at bounding box center [596, 158] width 84 height 35
select select "1"
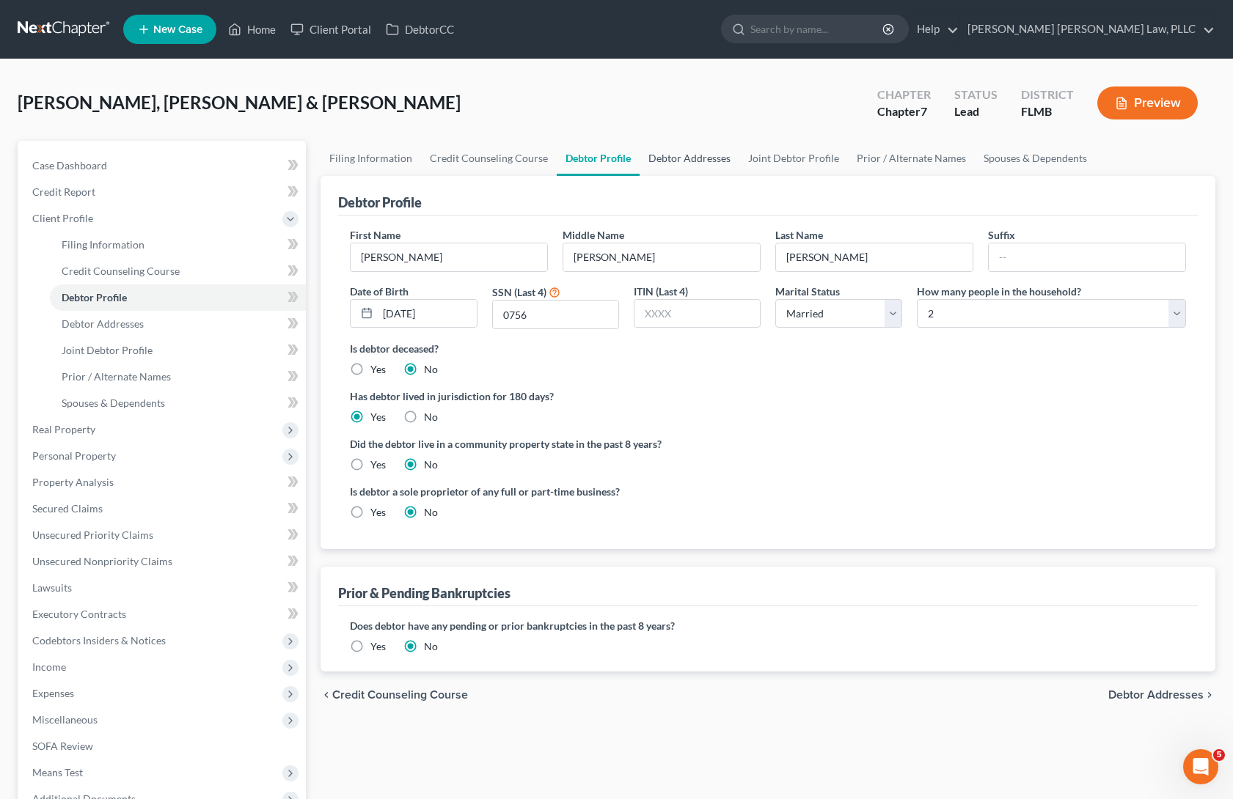
click at [705, 157] on link "Debtor Addresses" at bounding box center [689, 158] width 100 height 35
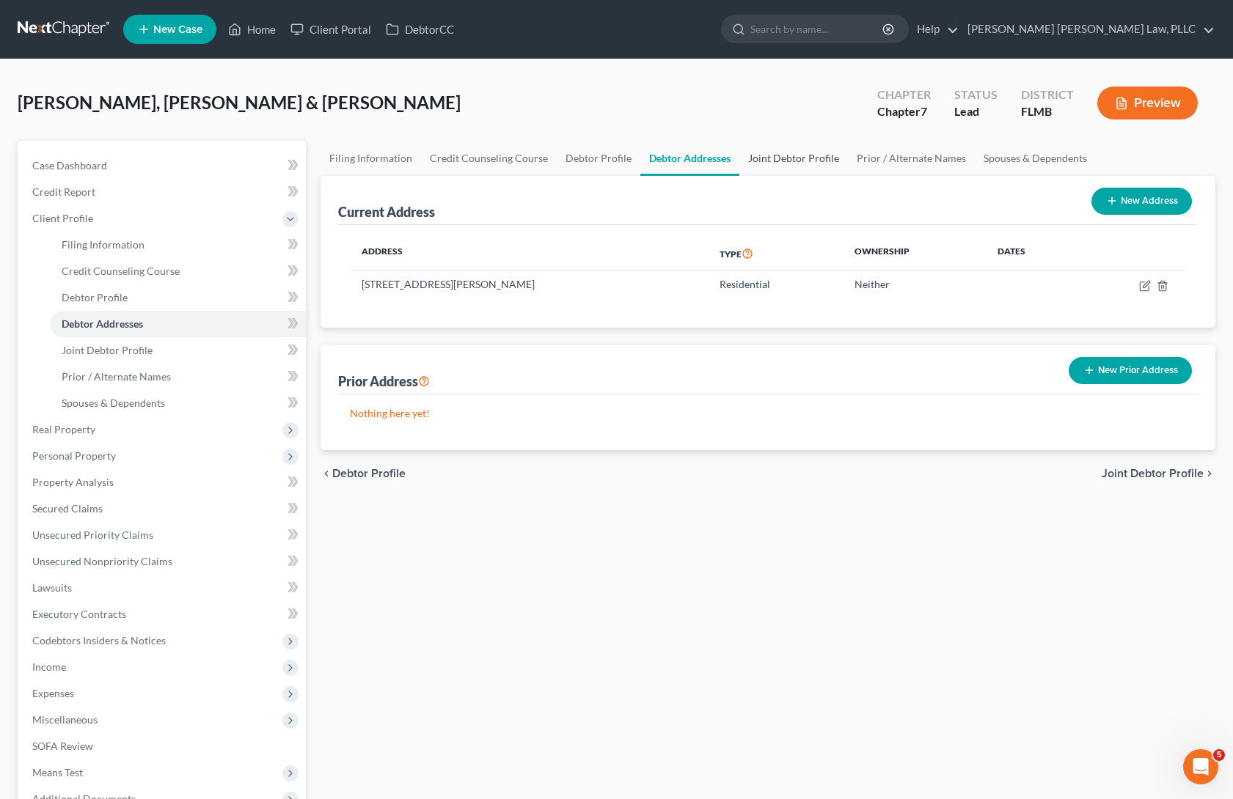
click at [799, 160] on link "Joint Debtor Profile" at bounding box center [793, 158] width 109 height 35
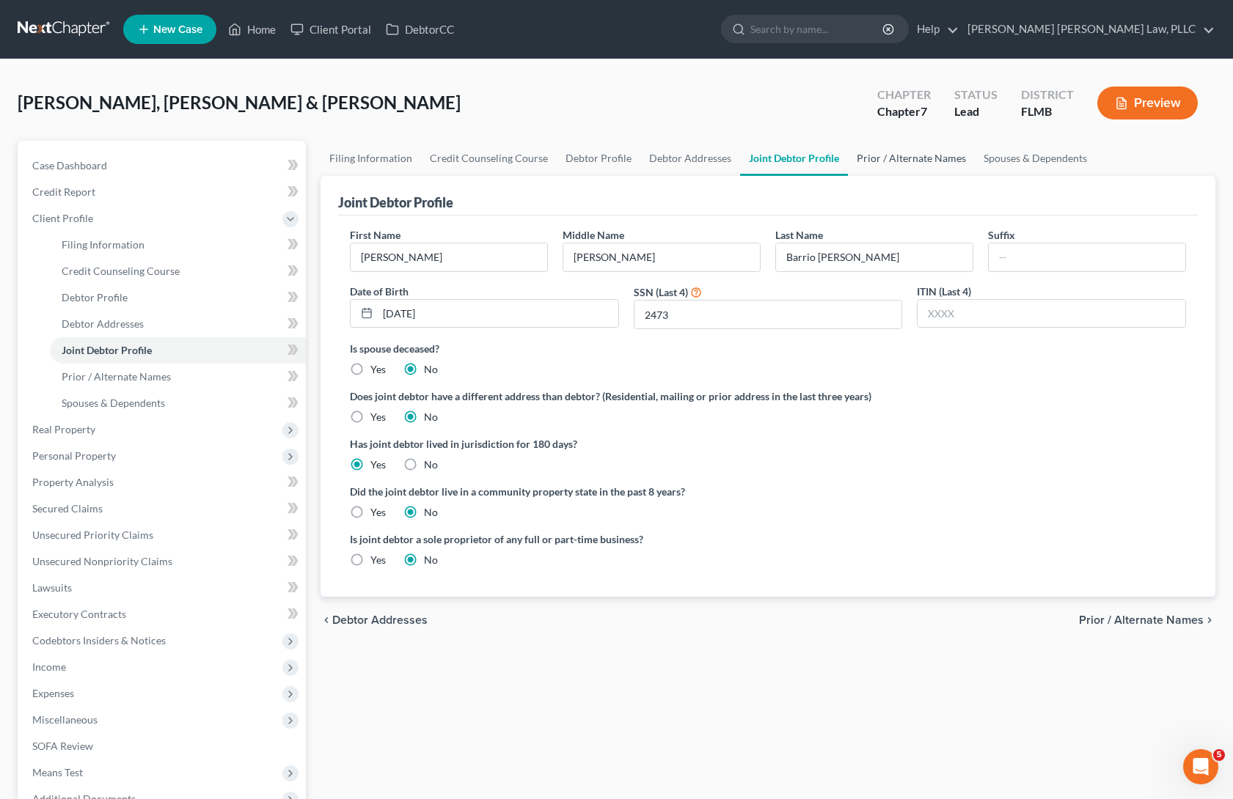
click at [895, 162] on link "Prior / Alternate Names" at bounding box center [911, 158] width 127 height 35
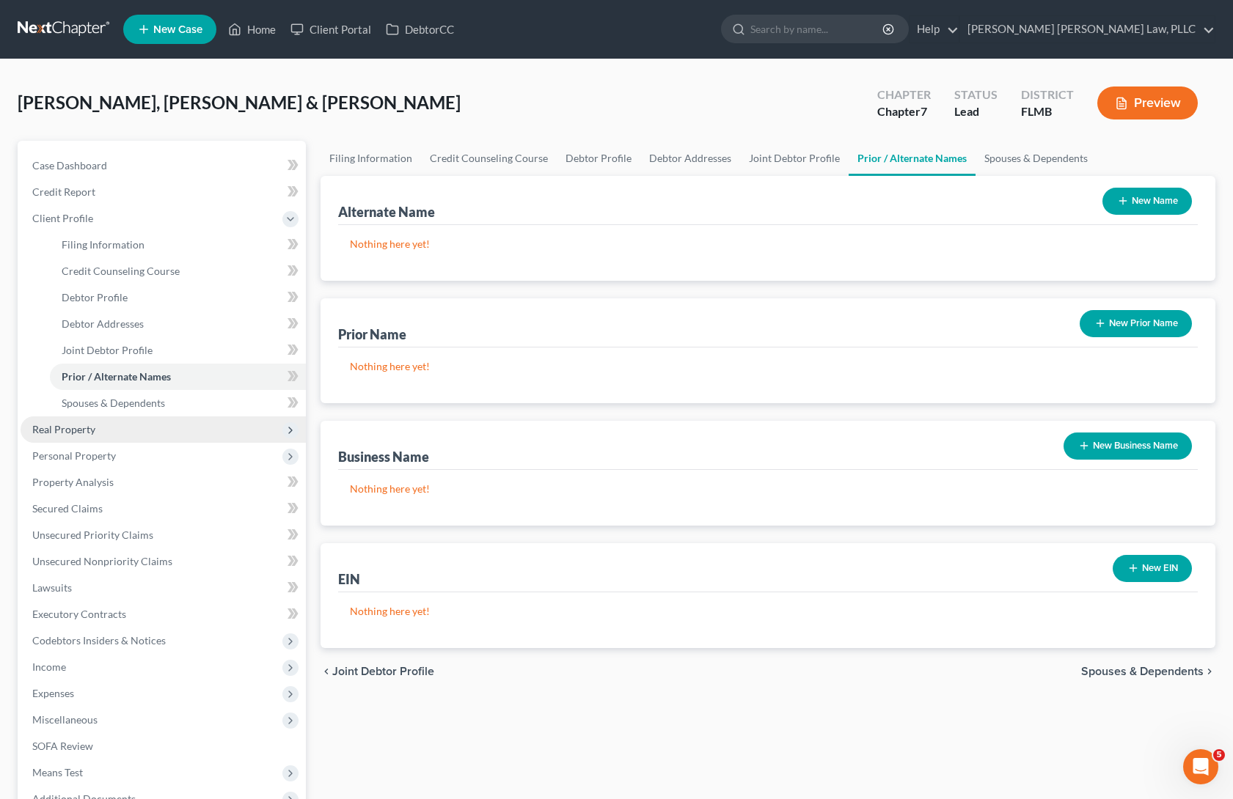
click at [82, 429] on span "Real Property" at bounding box center [63, 429] width 63 height 12
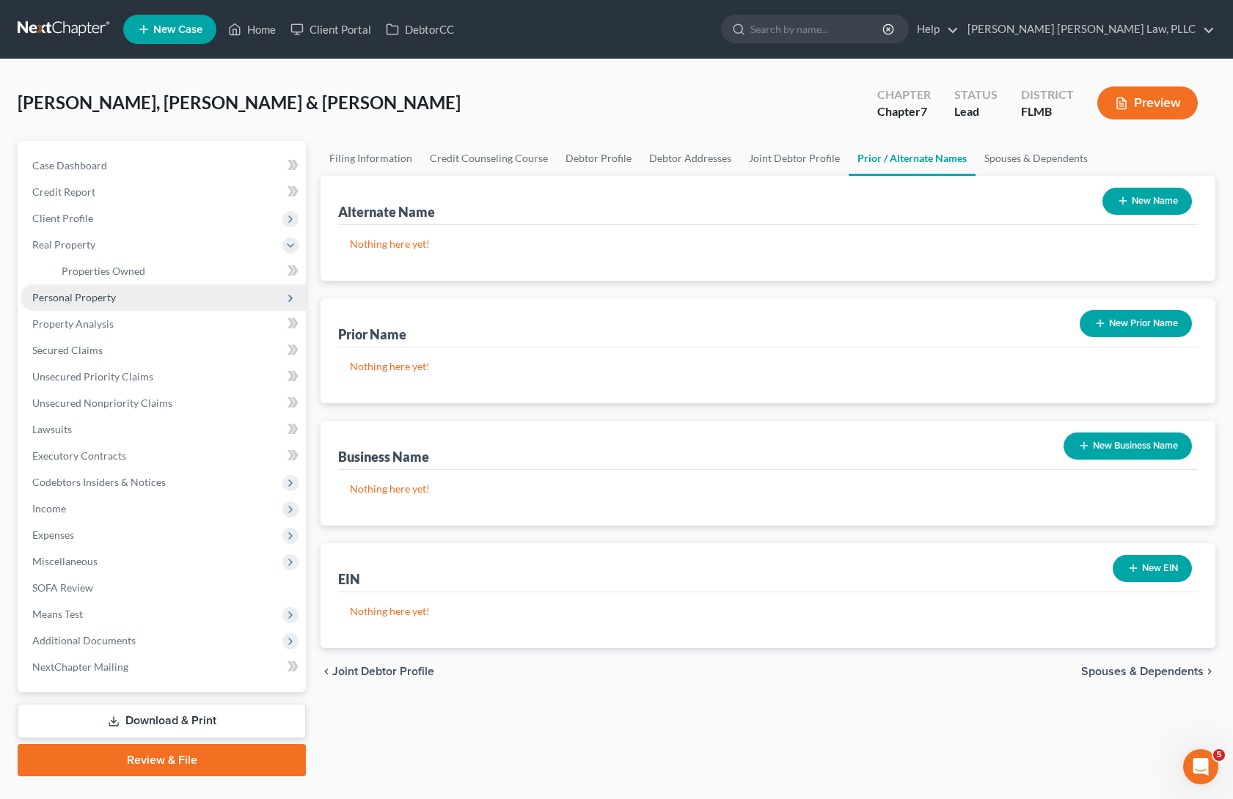
click at [76, 288] on span "Personal Property" at bounding box center [163, 298] width 285 height 26
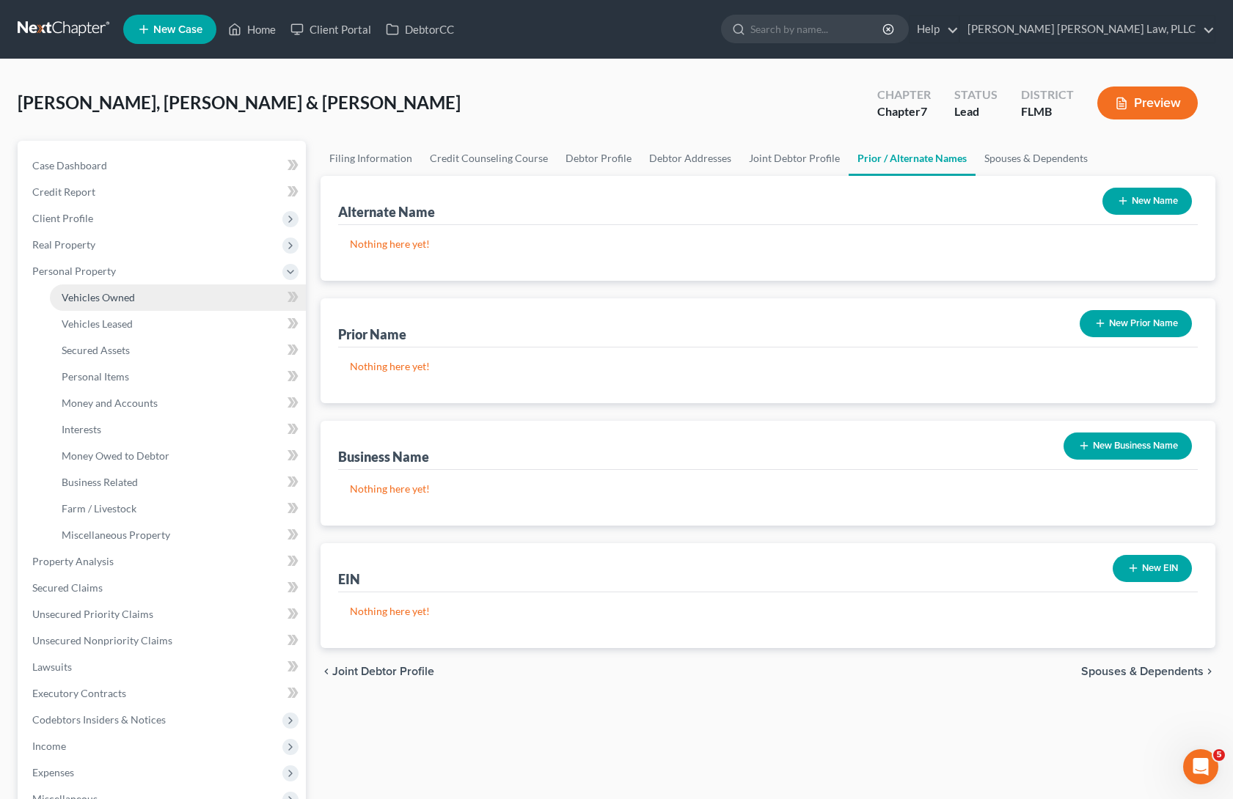
click at [85, 303] on span "Vehicles Owned" at bounding box center [98, 297] width 73 height 12
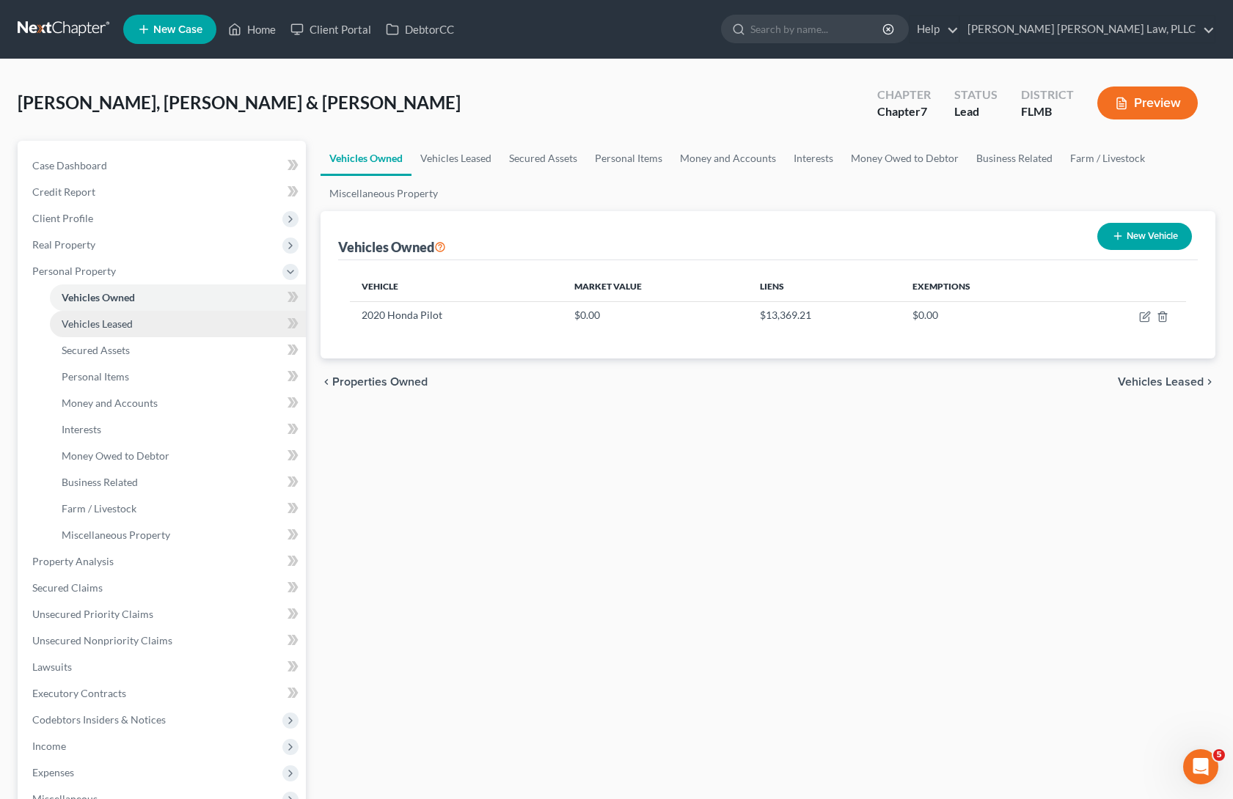
click at [92, 323] on span "Vehicles Leased" at bounding box center [97, 324] width 71 height 12
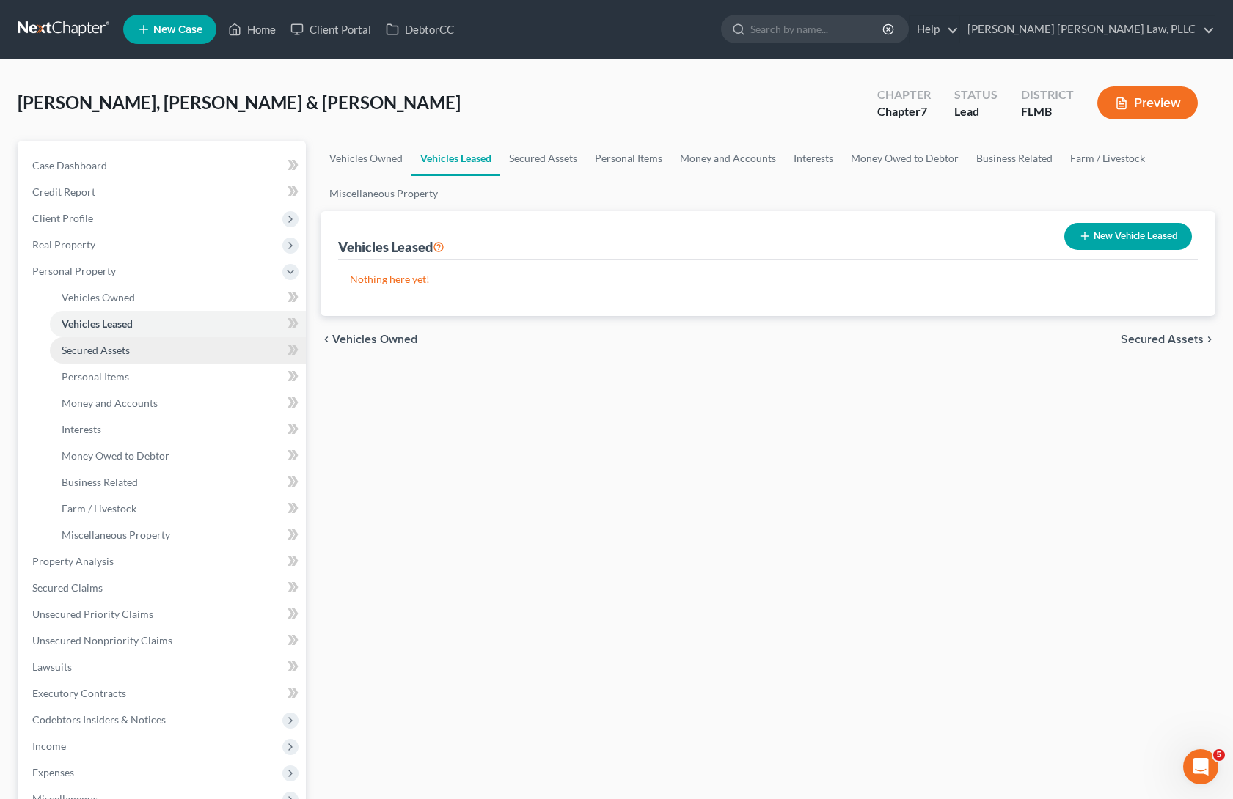
click at [100, 357] on link "Secured Assets" at bounding box center [178, 350] width 256 height 26
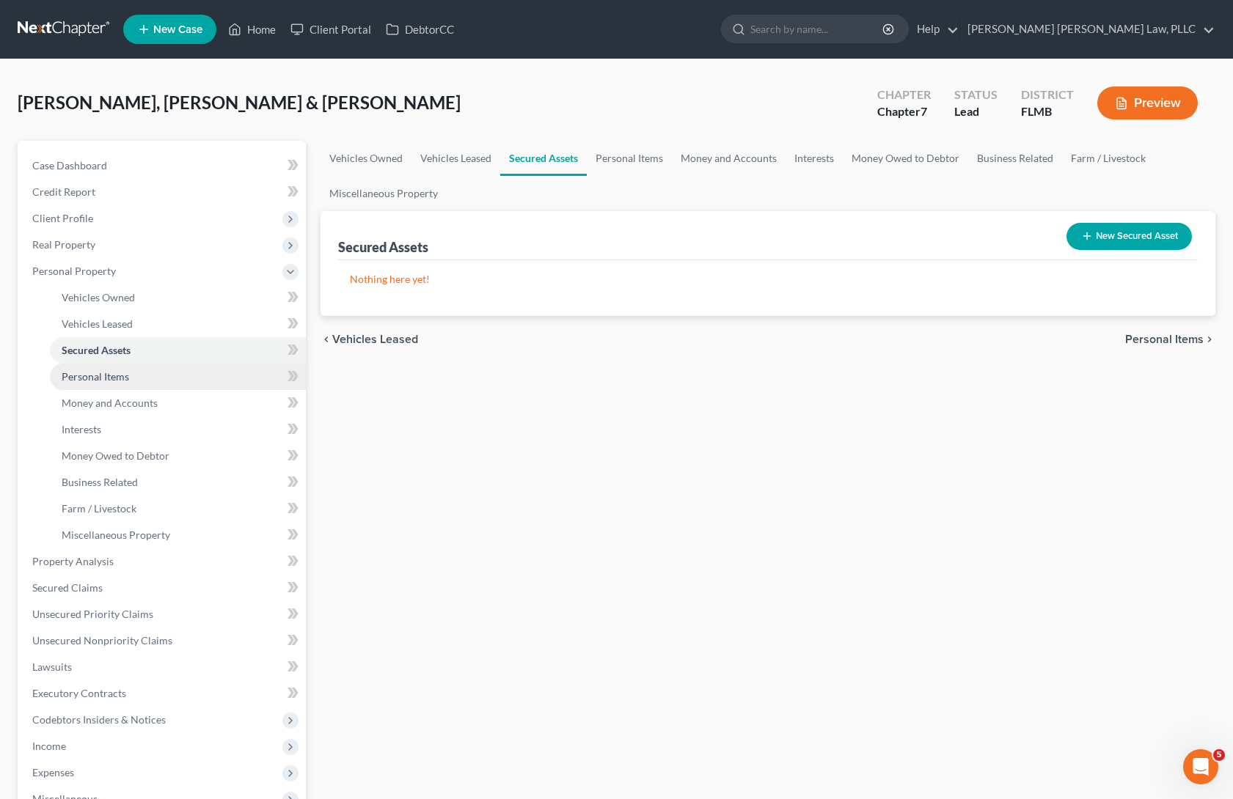
click at [107, 375] on span "Personal Items" at bounding box center [95, 376] width 67 height 12
